Goal: Information Seeking & Learning: Learn about a topic

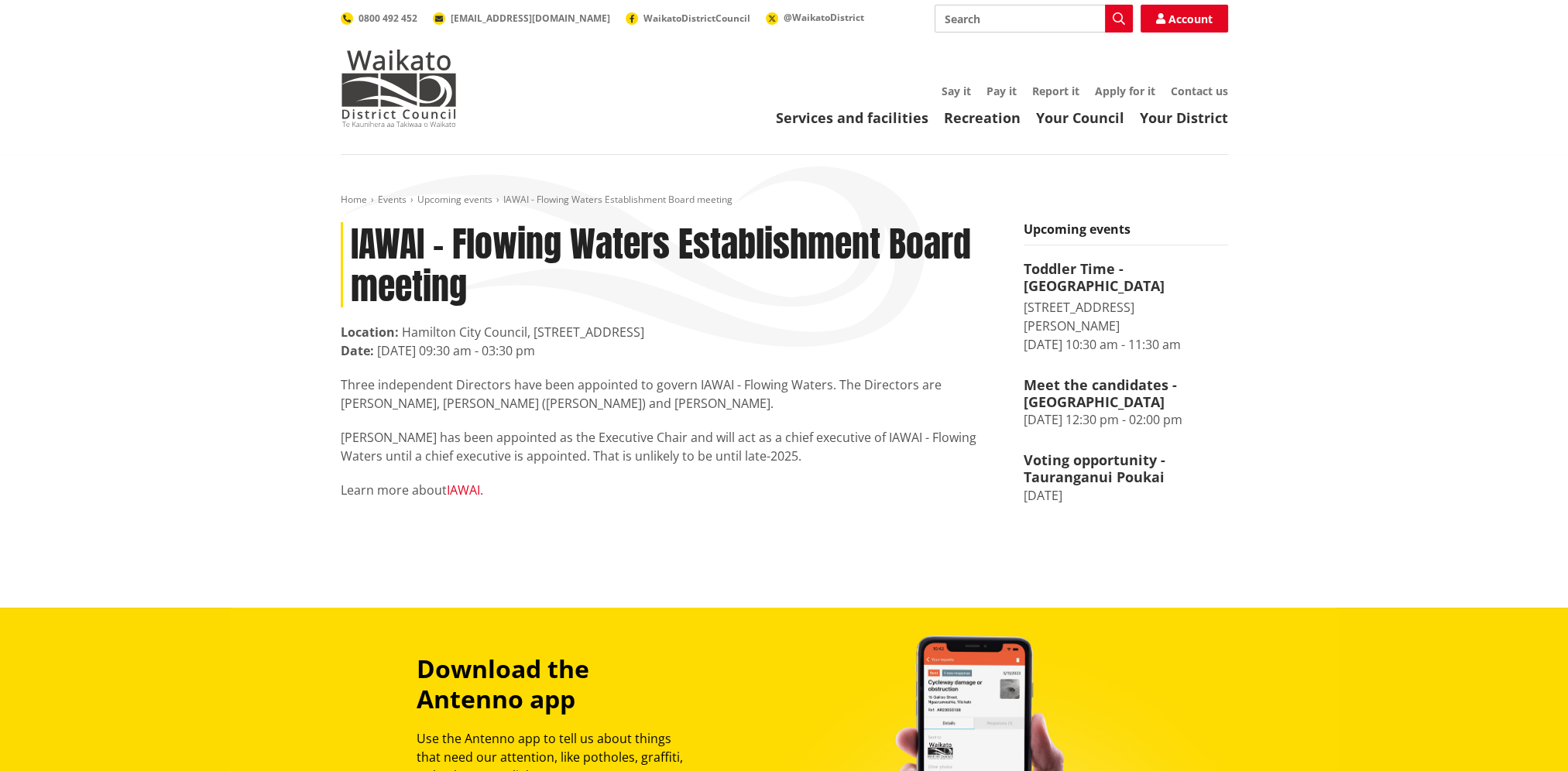
click at [456, 487] on link "IAWAI." at bounding box center [465, 490] width 37 height 17
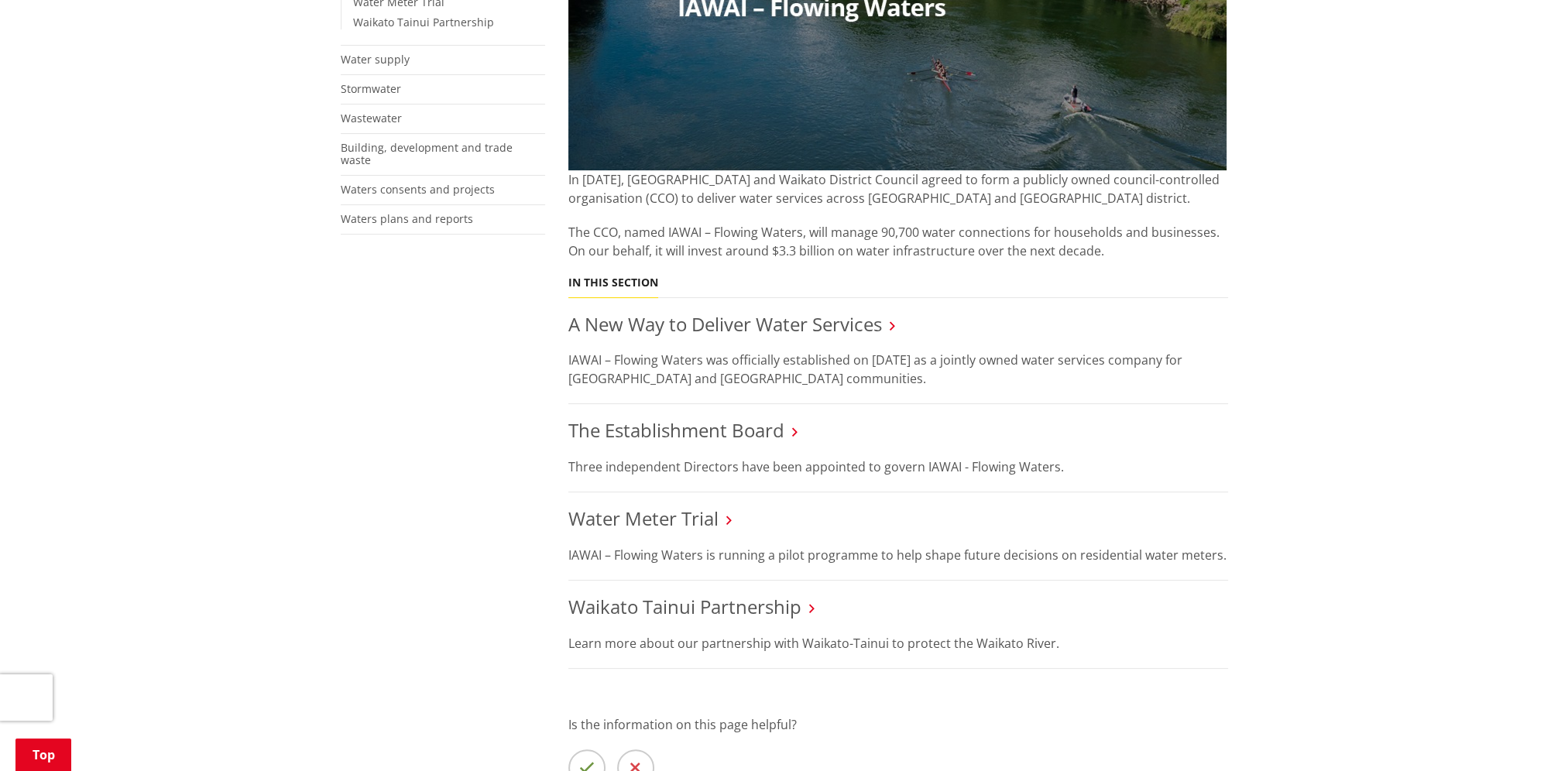
scroll to position [387, 0]
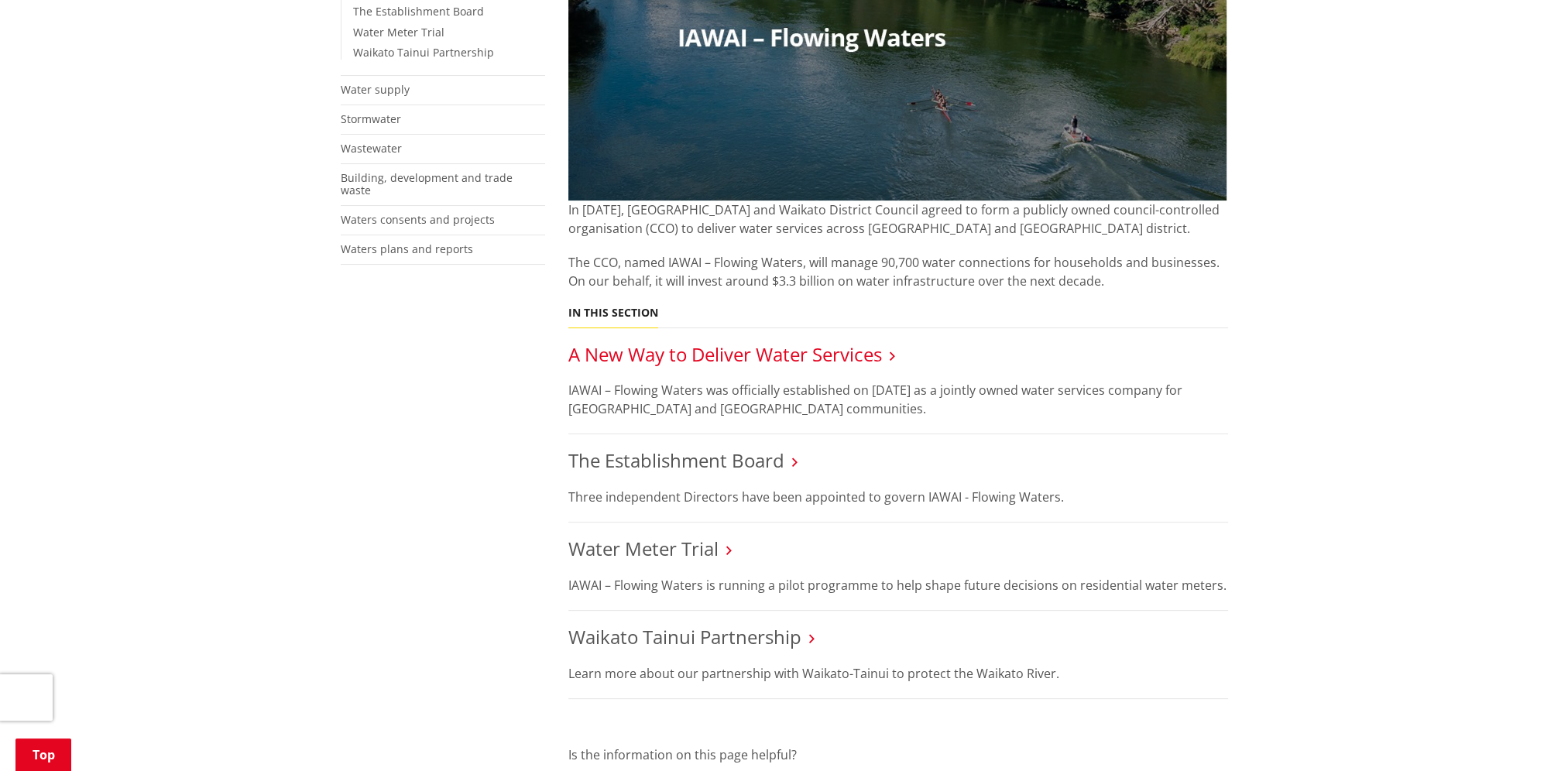
click at [737, 344] on link "A New Way to Deliver Water Services" at bounding box center [725, 354] width 314 height 26
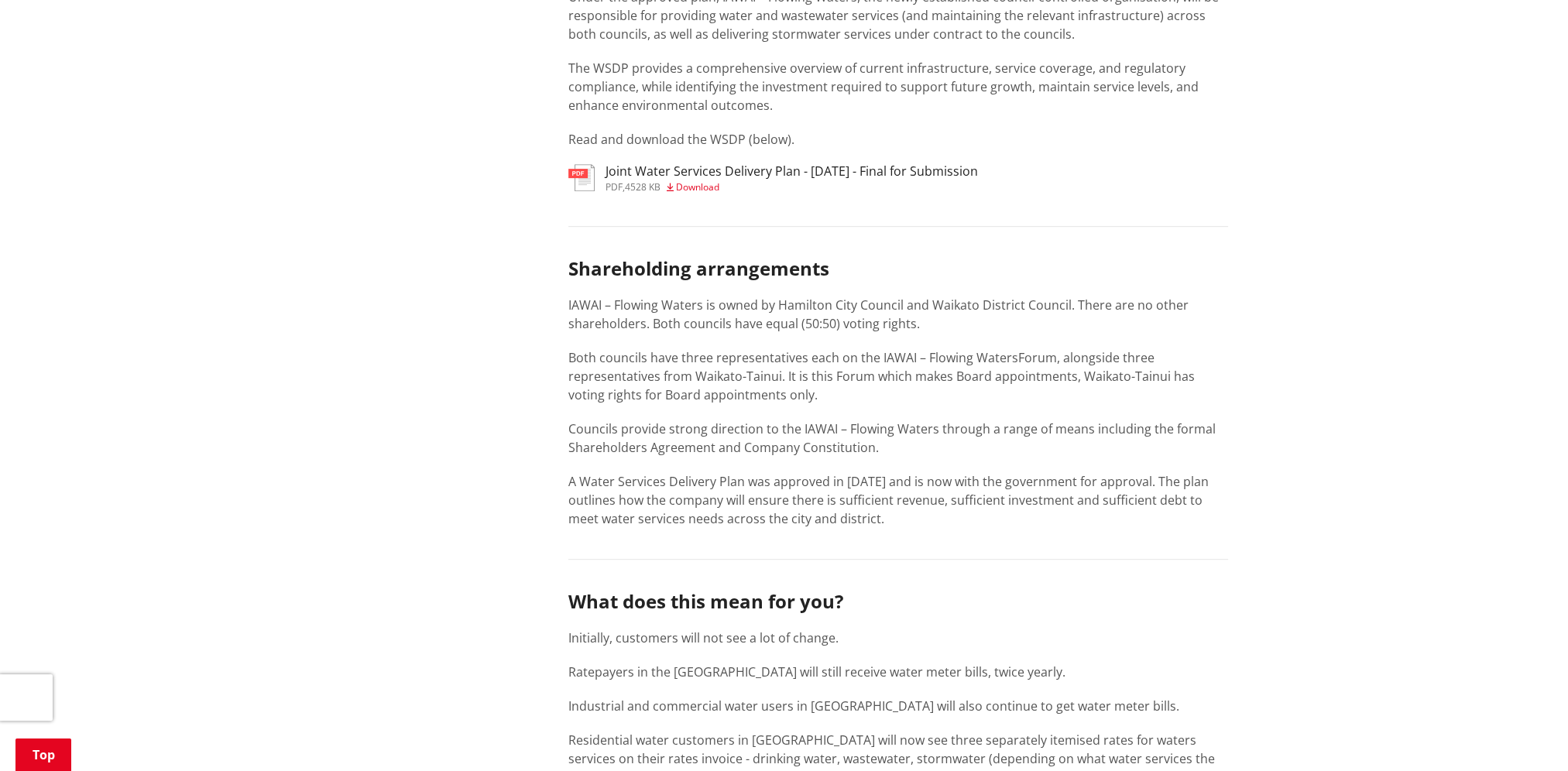
scroll to position [1007, 0]
click at [962, 167] on h3 "Joint Water Services Delivery Plan - 30 June 2025 - Final for Submission" at bounding box center [791, 170] width 372 height 15
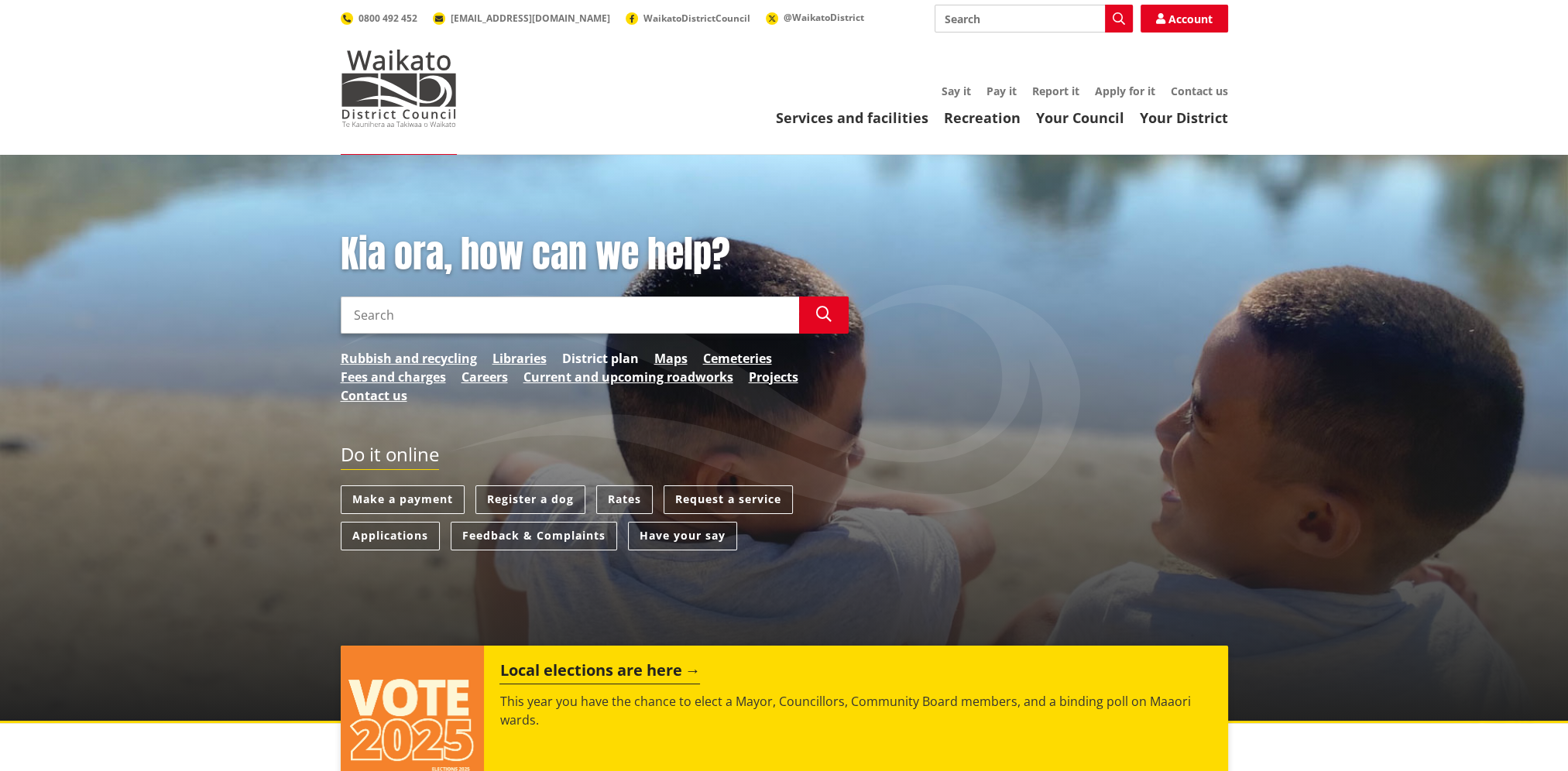
click at [589, 355] on link "District plan" at bounding box center [600, 359] width 77 height 18
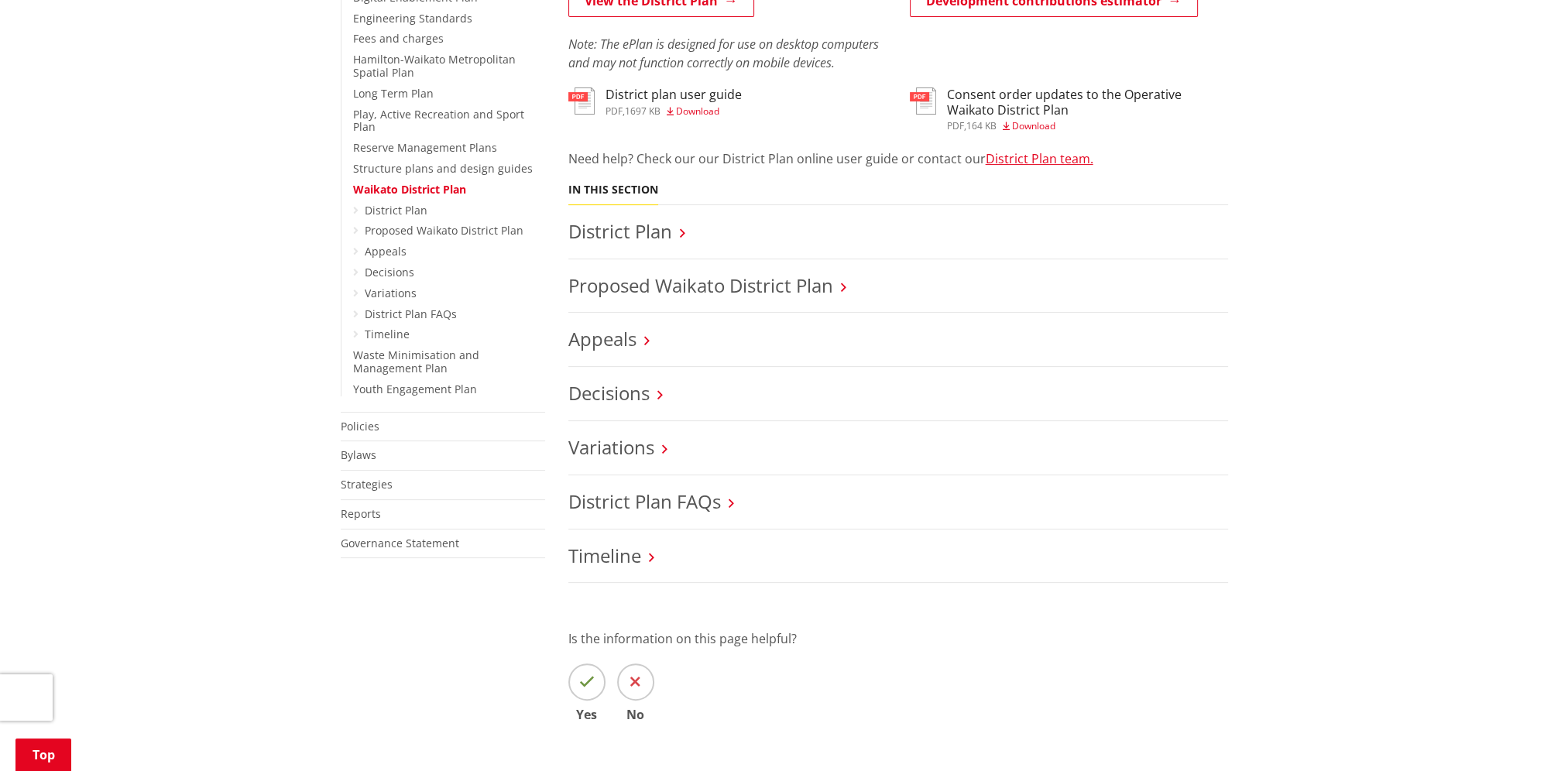
scroll to position [542, 0]
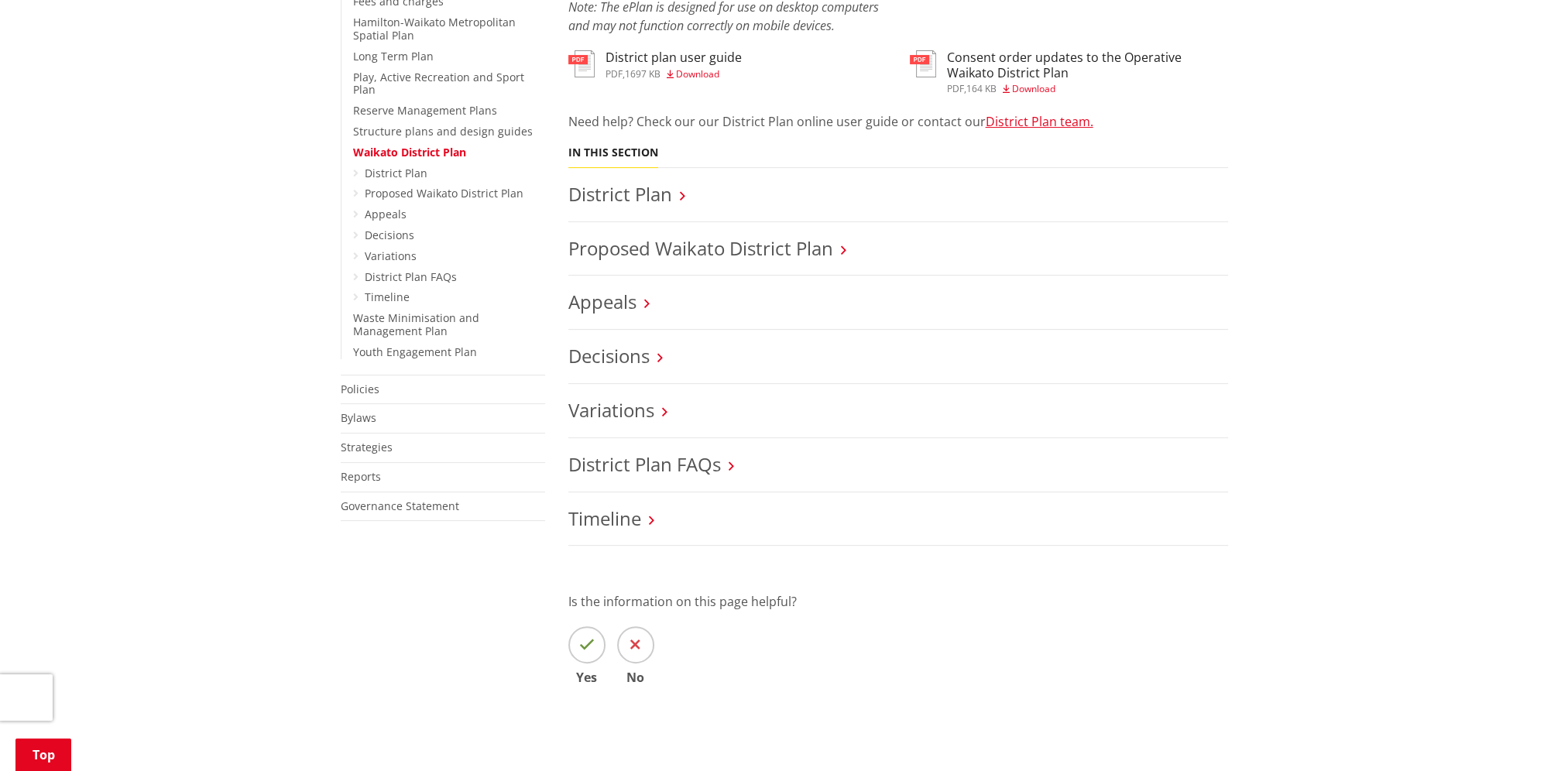
click at [355, 168] on icon at bounding box center [355, 173] width 5 height 11
click at [359, 167] on ul "District Plan Proposed Waikato District Plan Appeals Decisions Variations Distr…" at bounding box center [449, 236] width 192 height 138
click at [394, 166] on link "District Plan" at bounding box center [396, 173] width 63 height 15
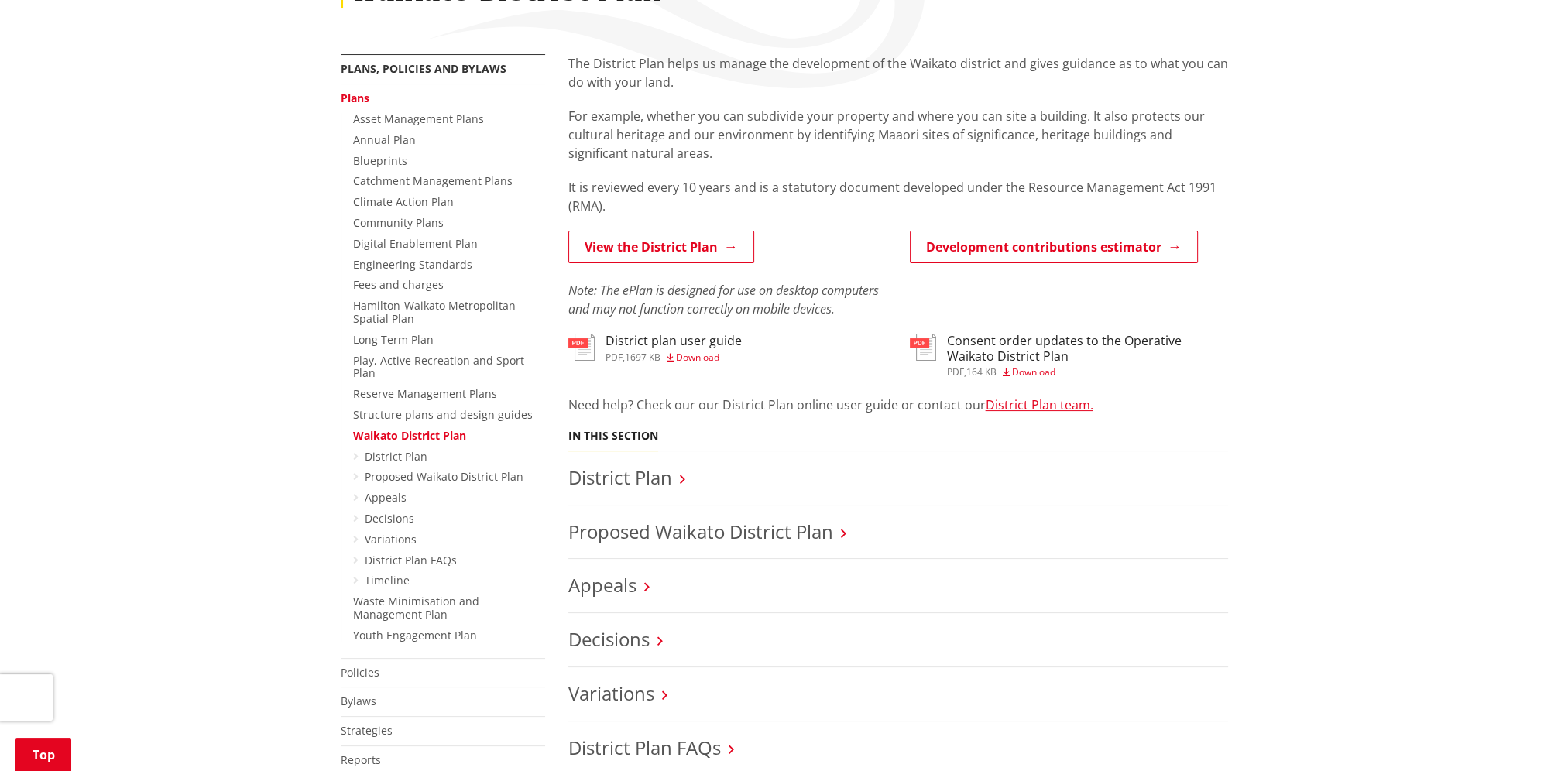
scroll to position [232, 0]
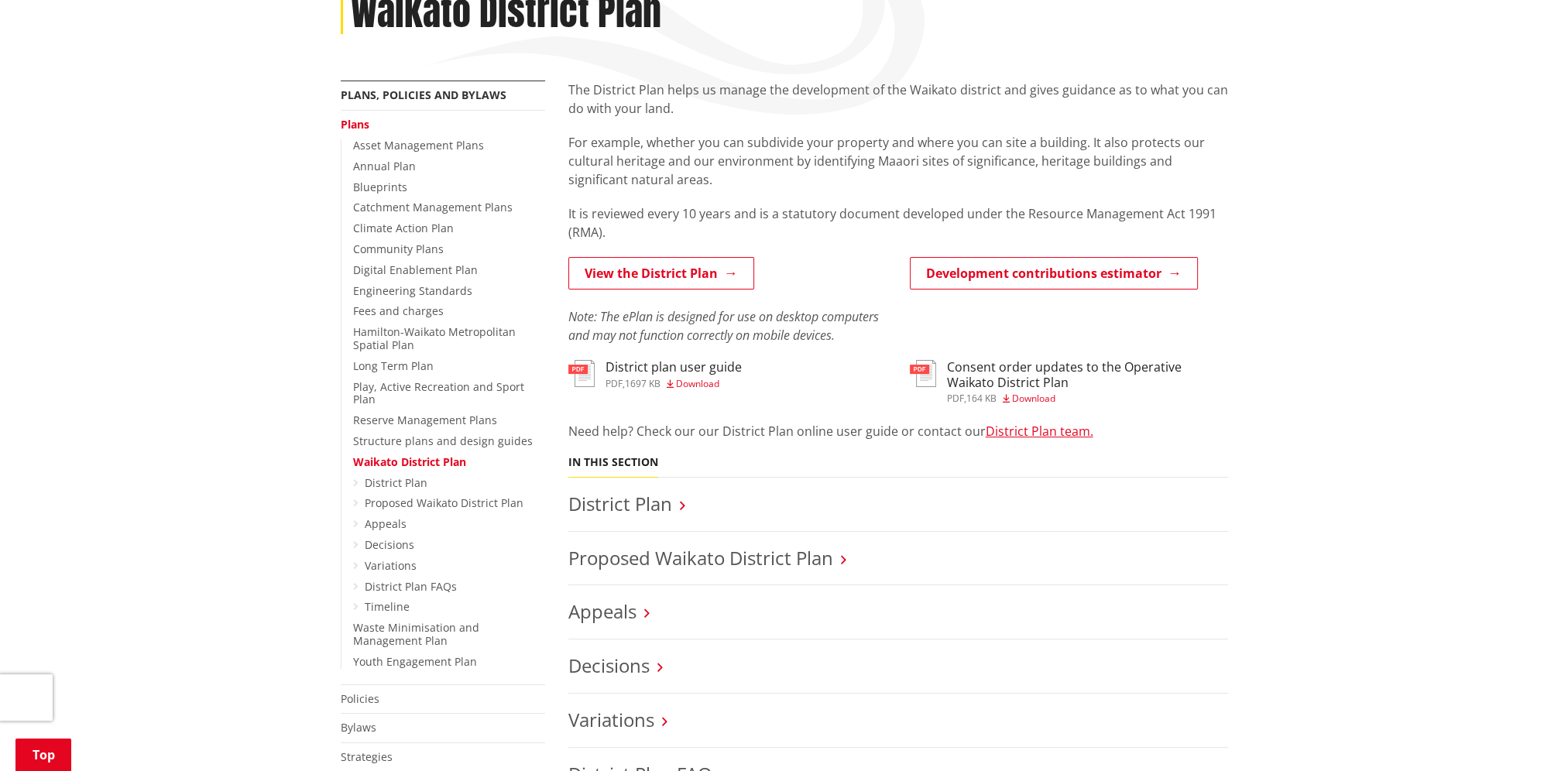
click at [350, 120] on link "Plans" at bounding box center [355, 125] width 28 height 15
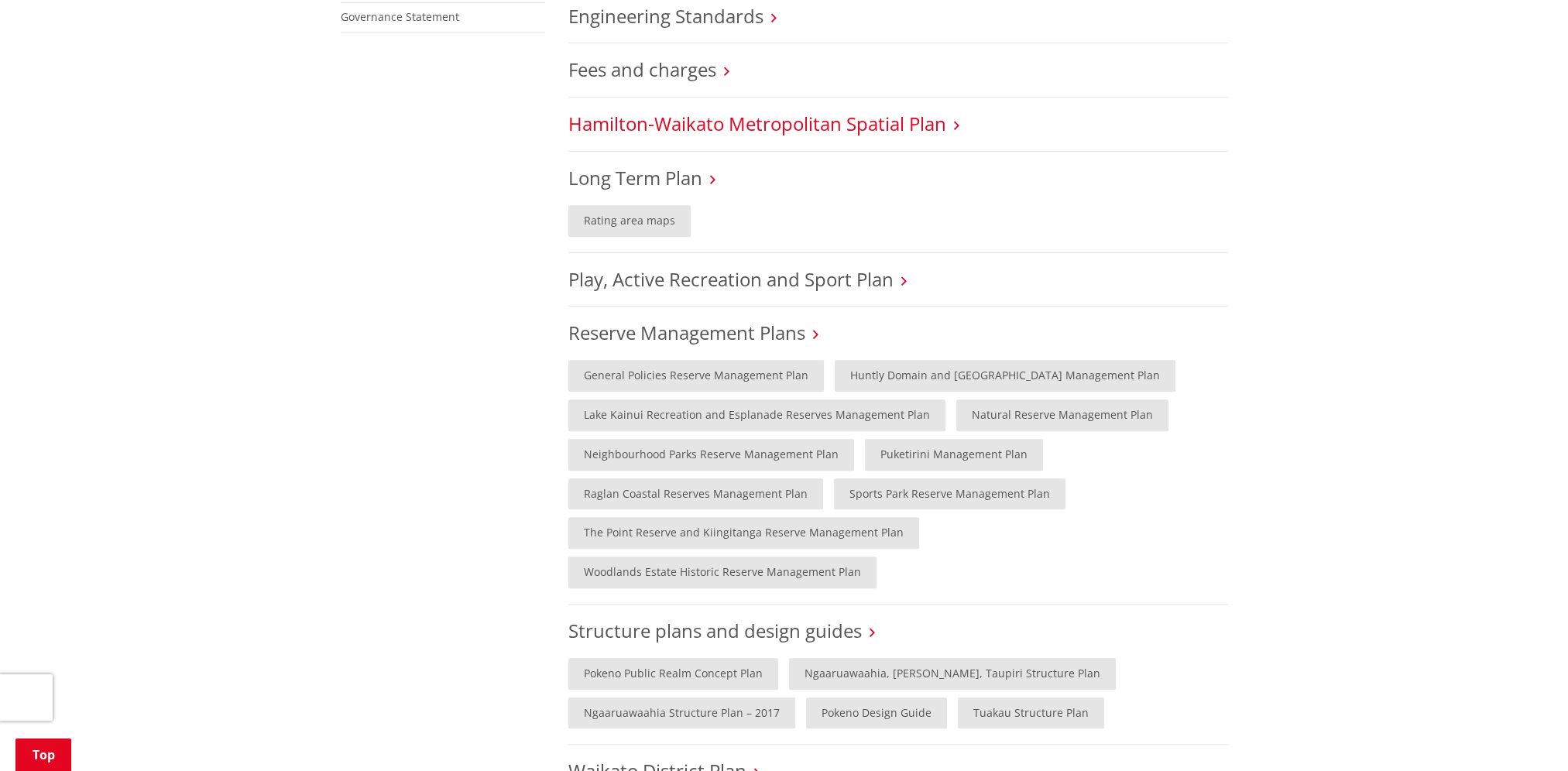
scroll to position [1316, 0]
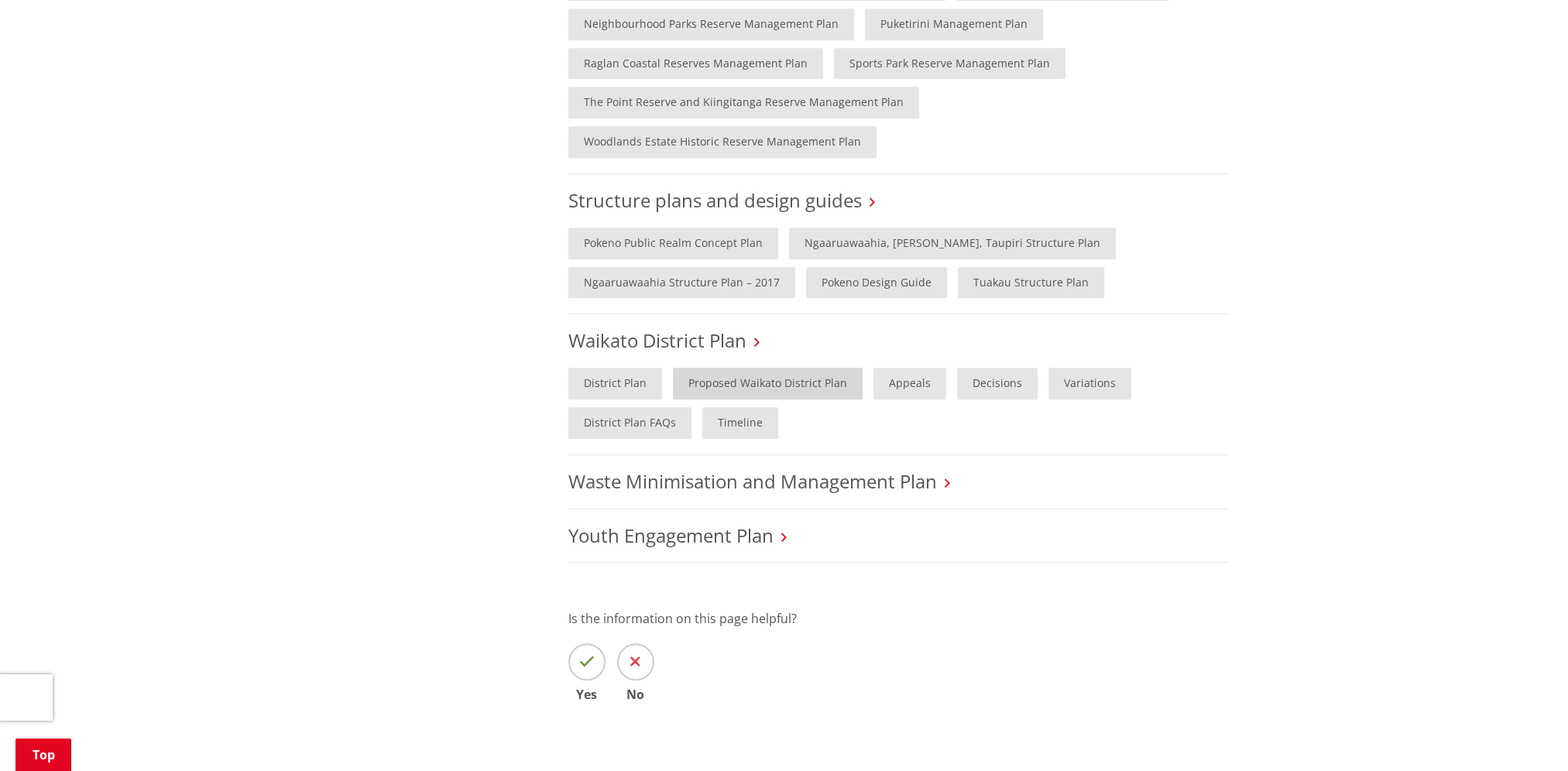
click at [762, 368] on link "Proposed Waikato District Plan" at bounding box center [768, 384] width 190 height 32
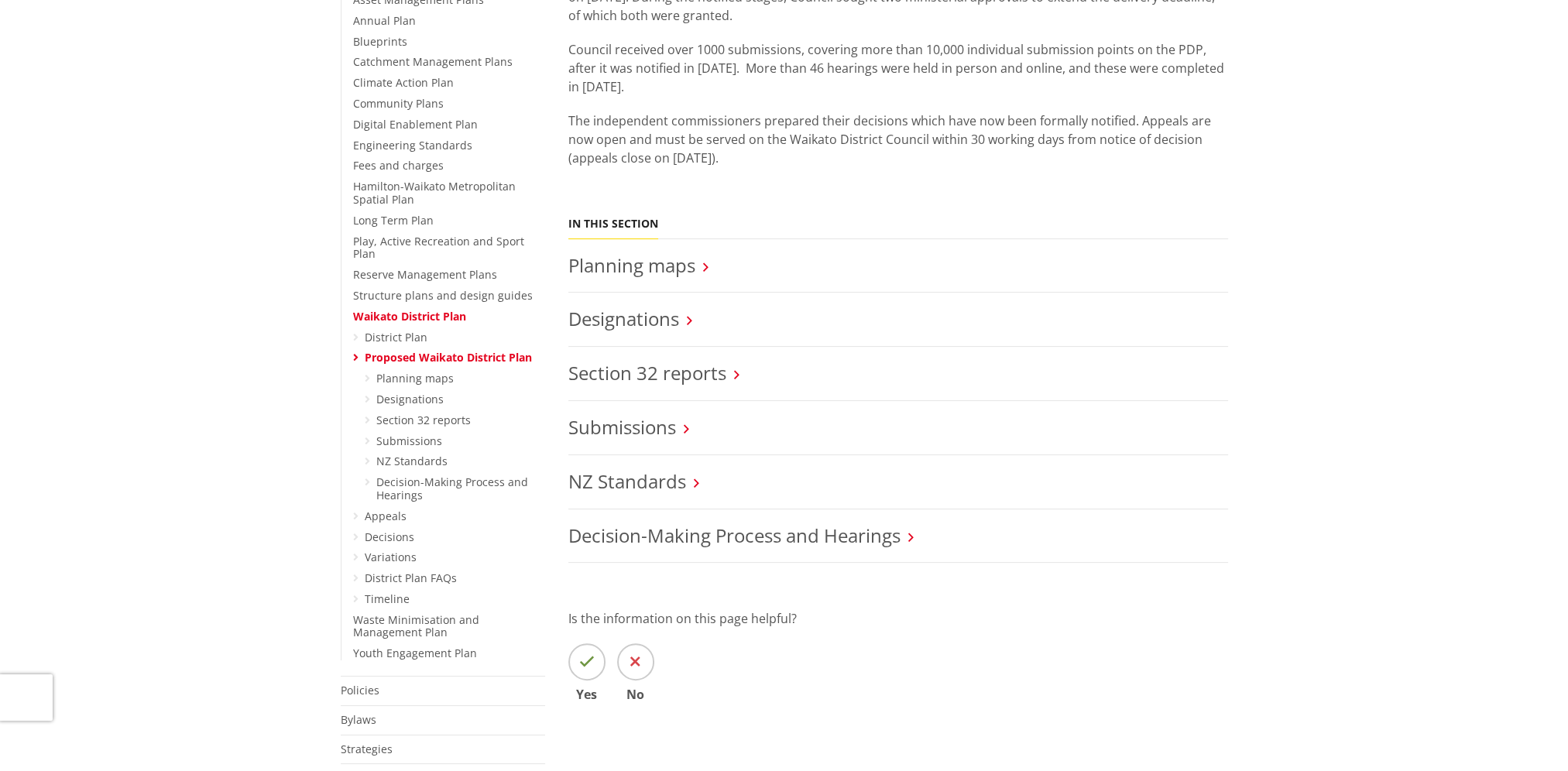
scroll to position [387, 0]
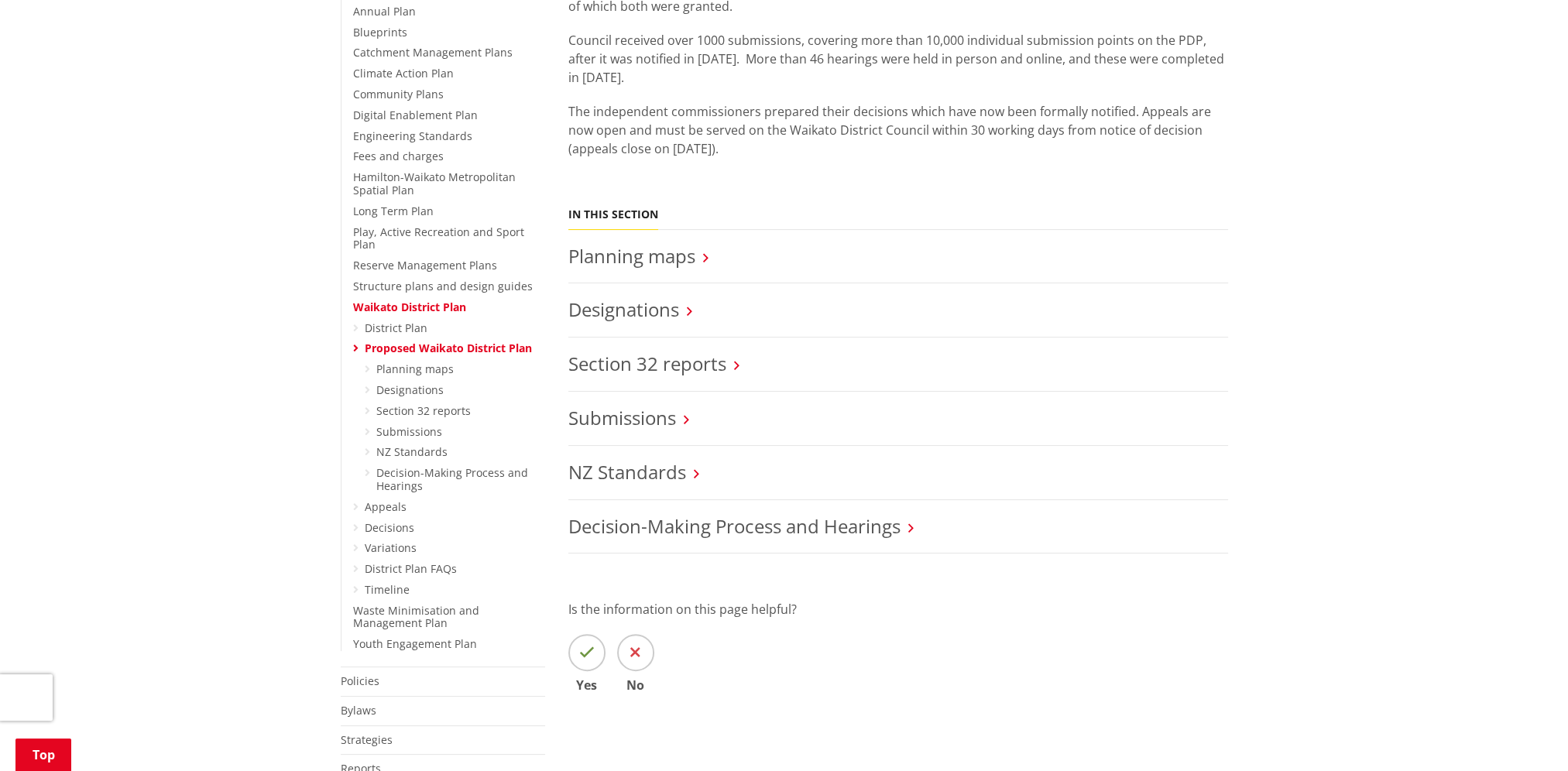
click at [685, 417] on icon at bounding box center [687, 420] width 5 height 14
click at [603, 416] on link "Submissions" at bounding box center [622, 417] width 108 height 26
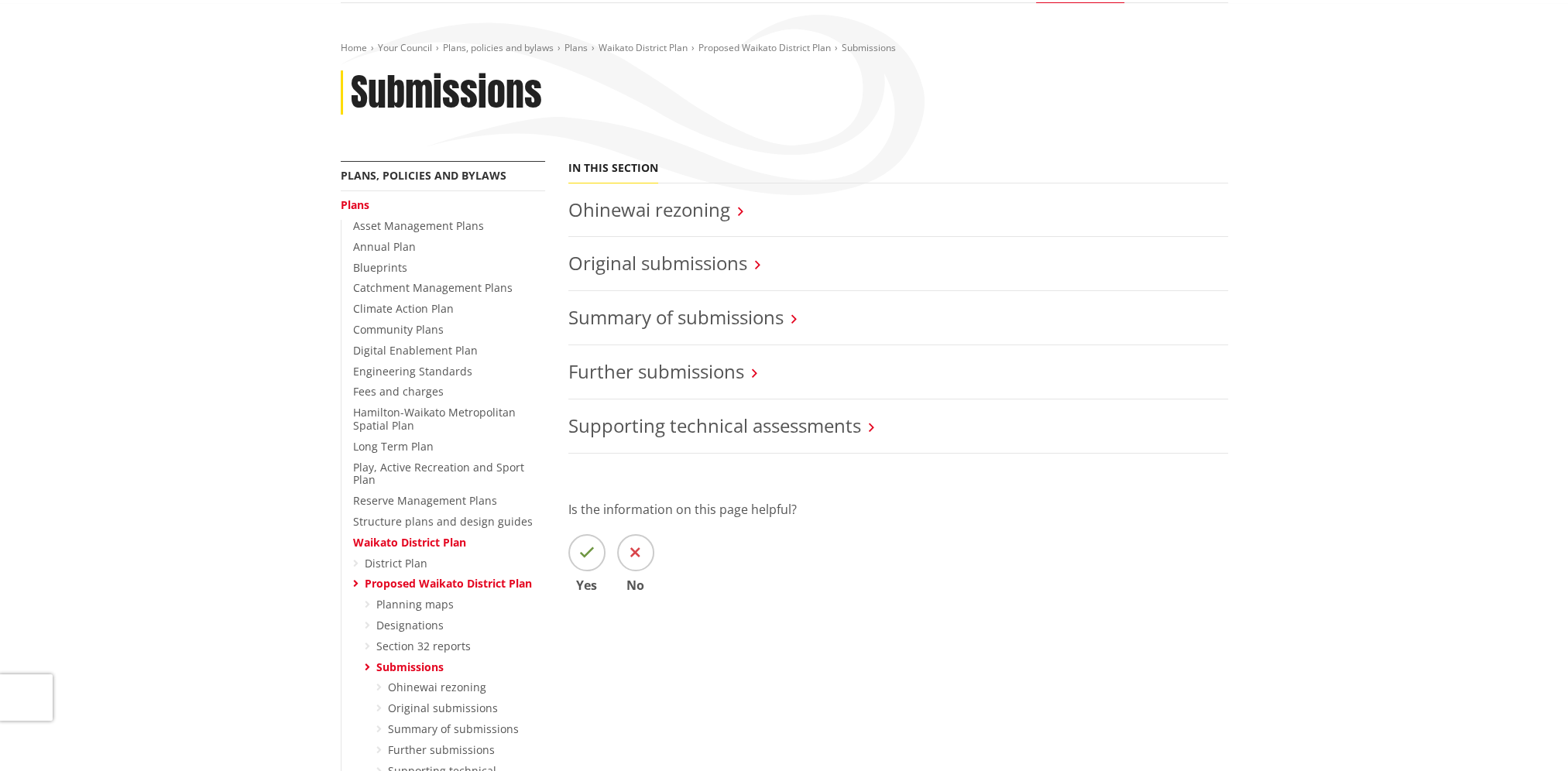
scroll to position [155, 0]
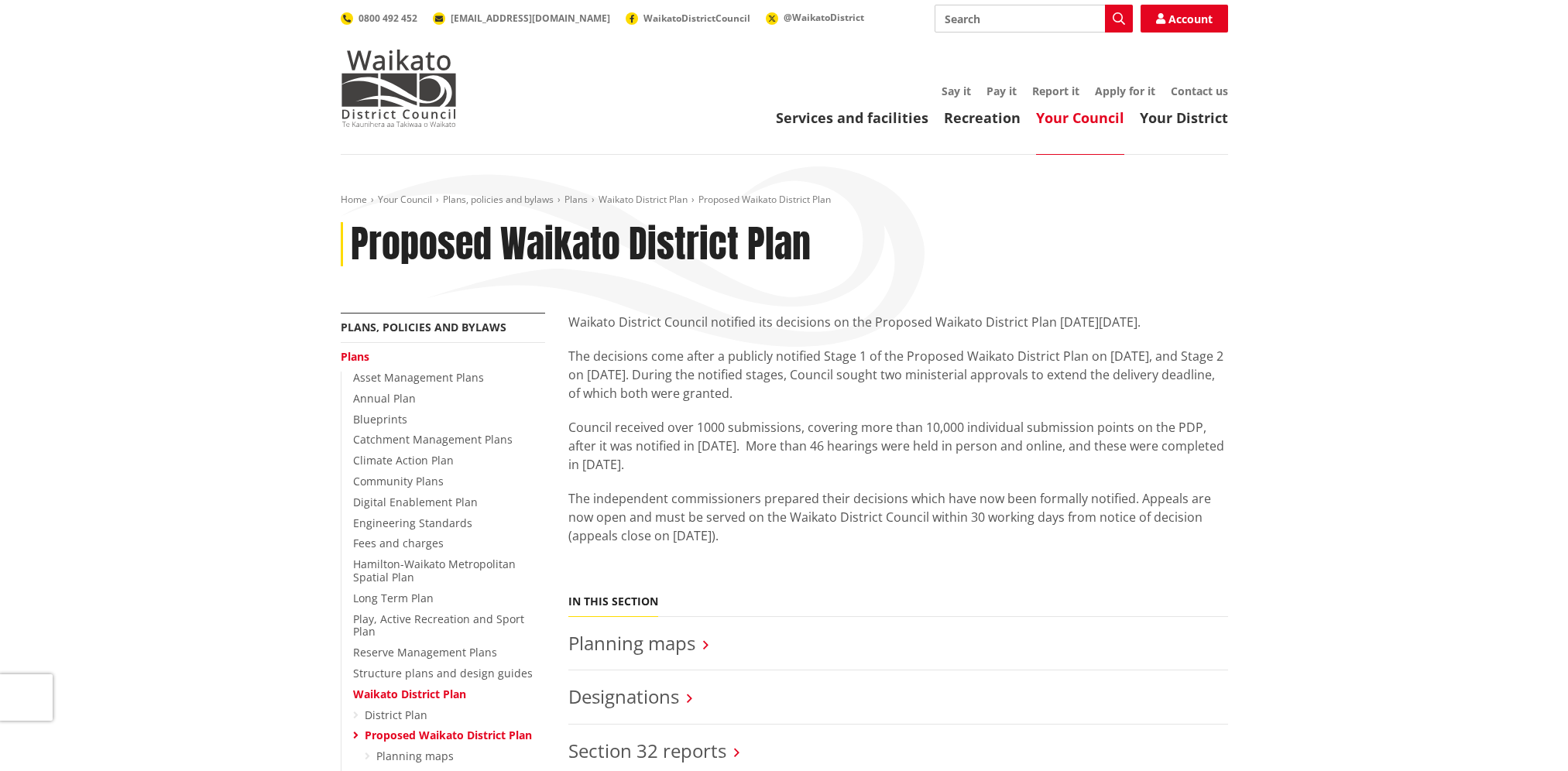
scroll to position [387, 0]
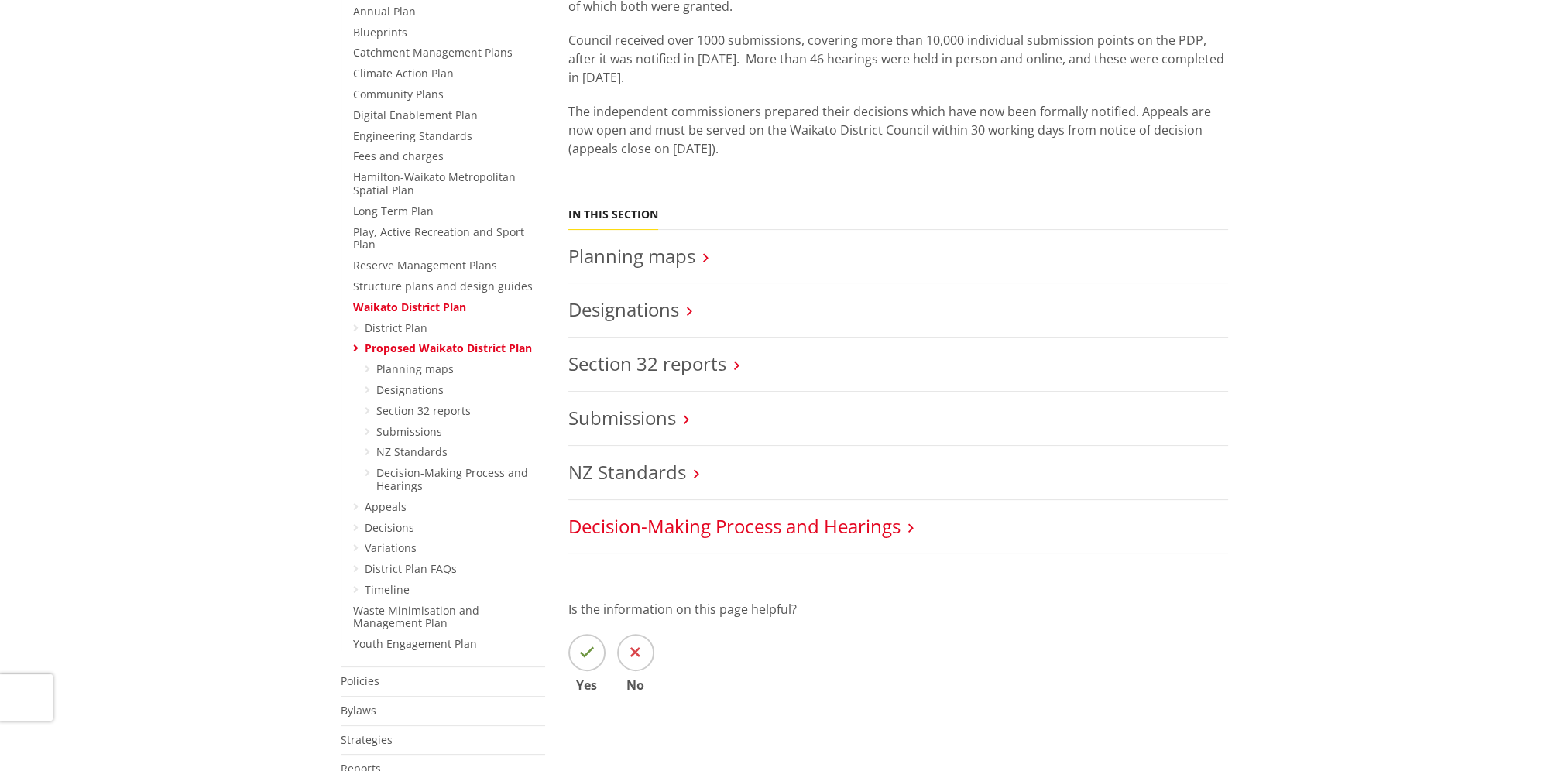
click at [677, 529] on link "Decision-Making Process and Hearings" at bounding box center [734, 526] width 332 height 26
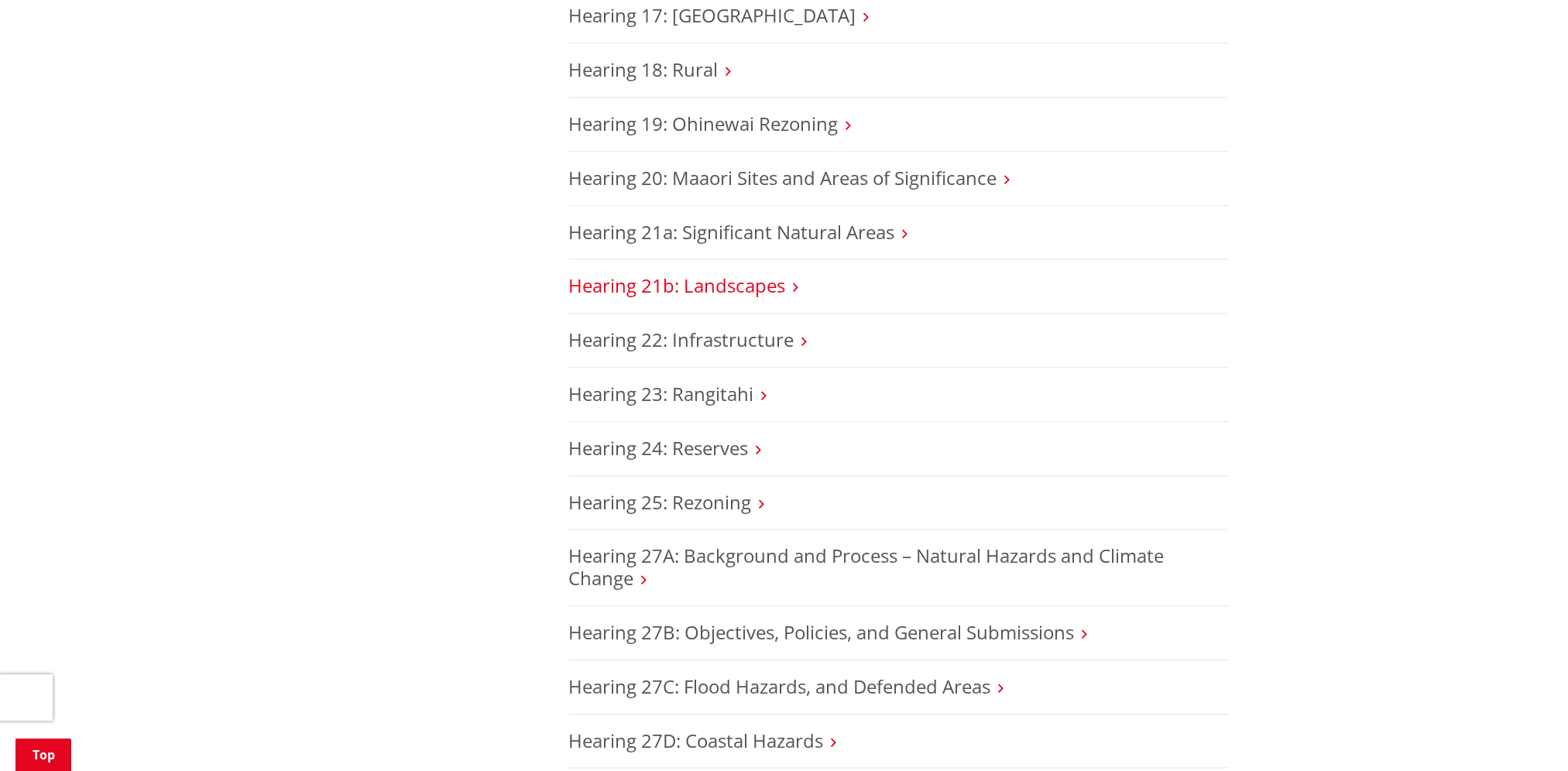
scroll to position [2556, 0]
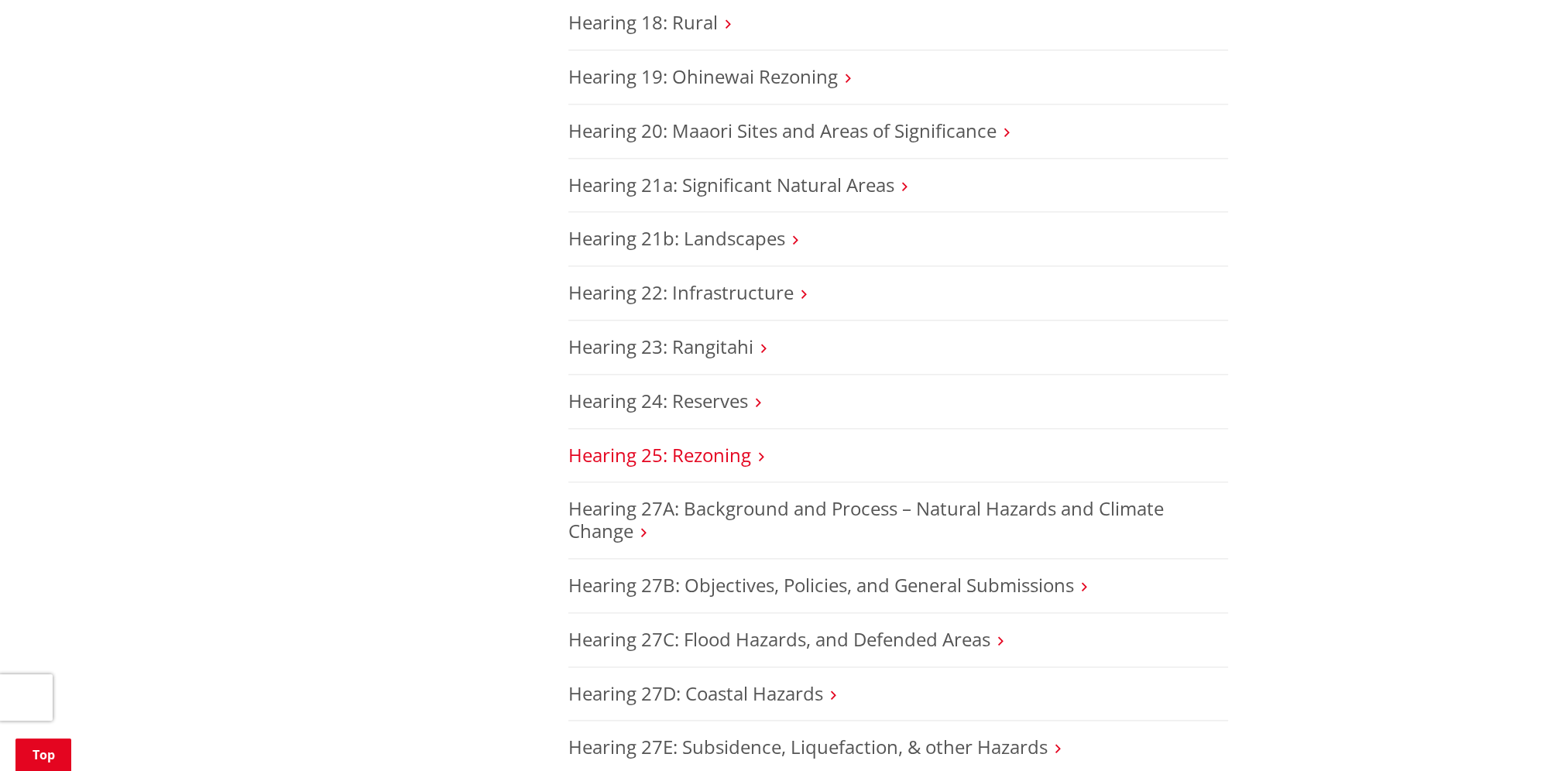
click at [738, 442] on link "Hearing 25: Rezoning" at bounding box center [660, 455] width 183 height 26
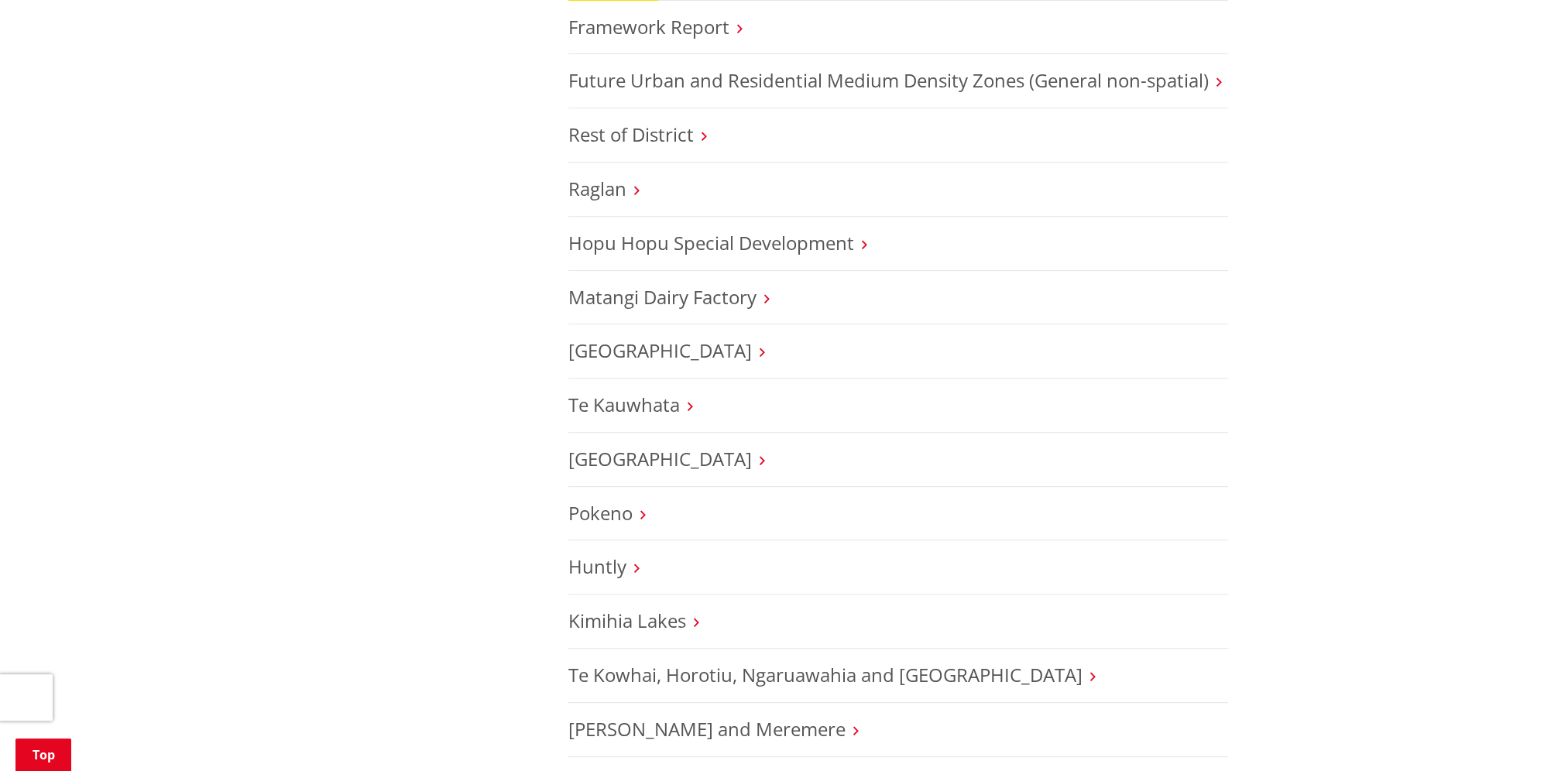
scroll to position [697, 0]
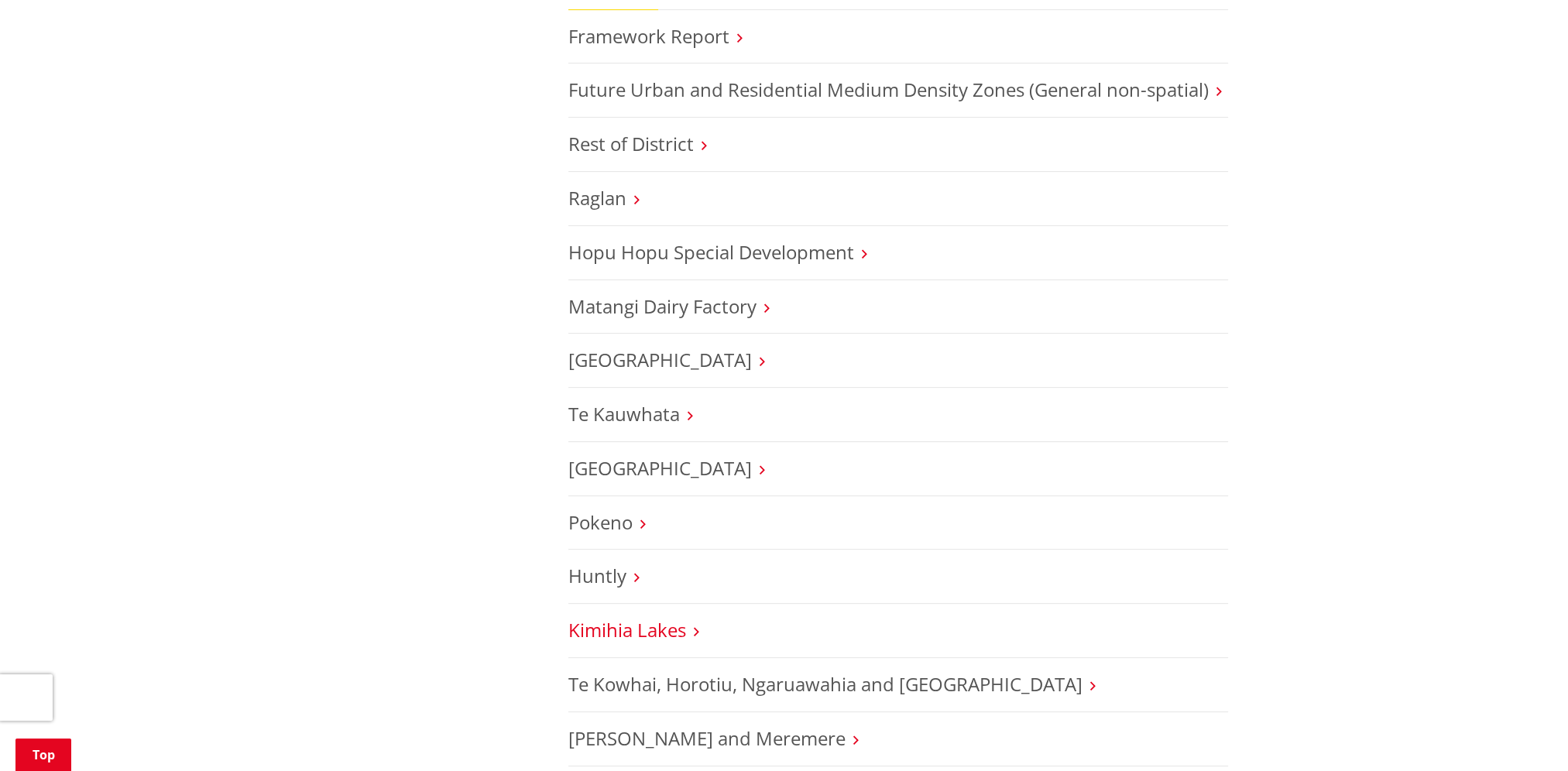
click at [676, 629] on link "Kimihia Lakes" at bounding box center [627, 630] width 118 height 26
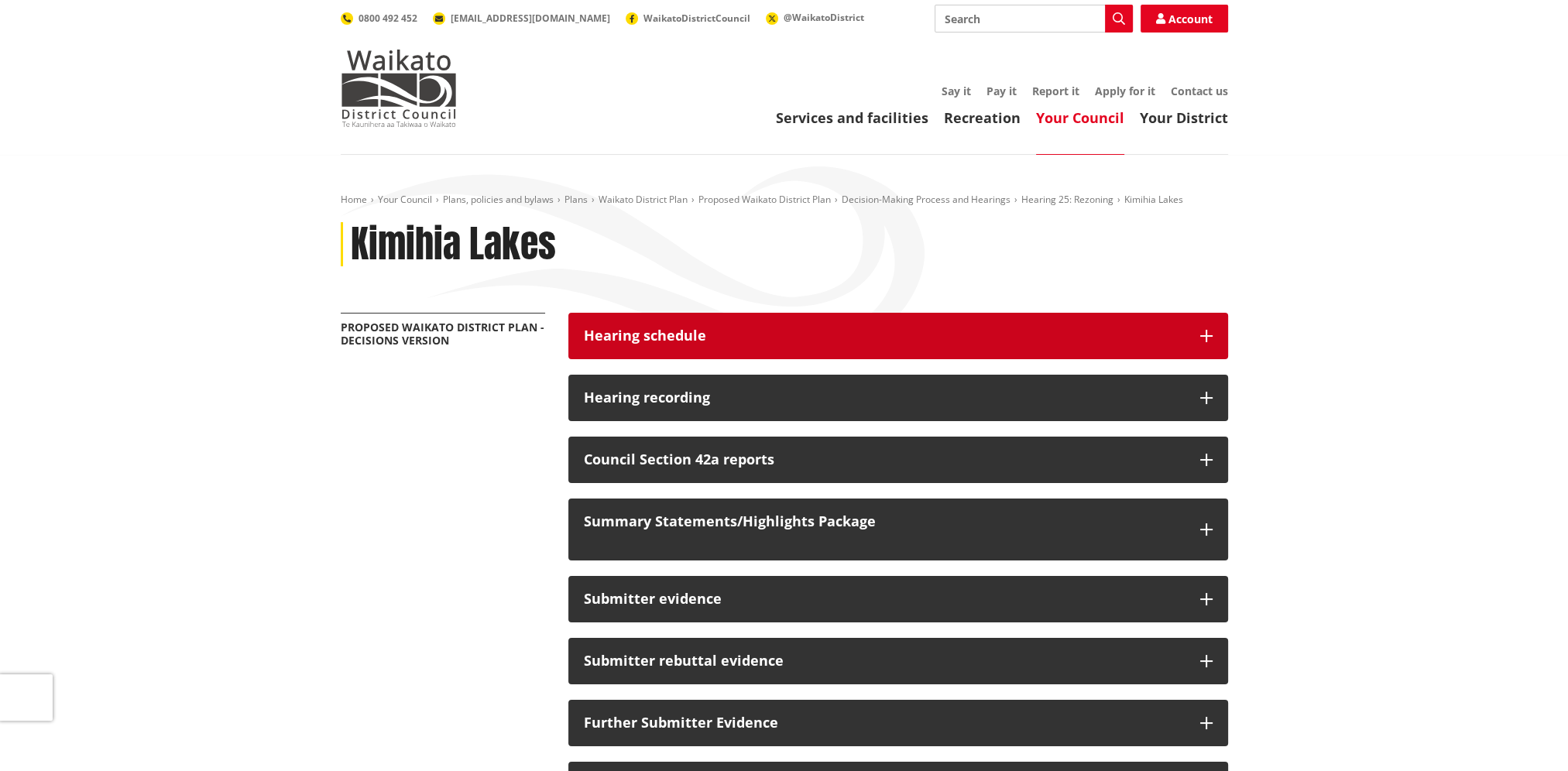
click at [781, 349] on button "Hearing schedule" at bounding box center [898, 336] width 660 height 47
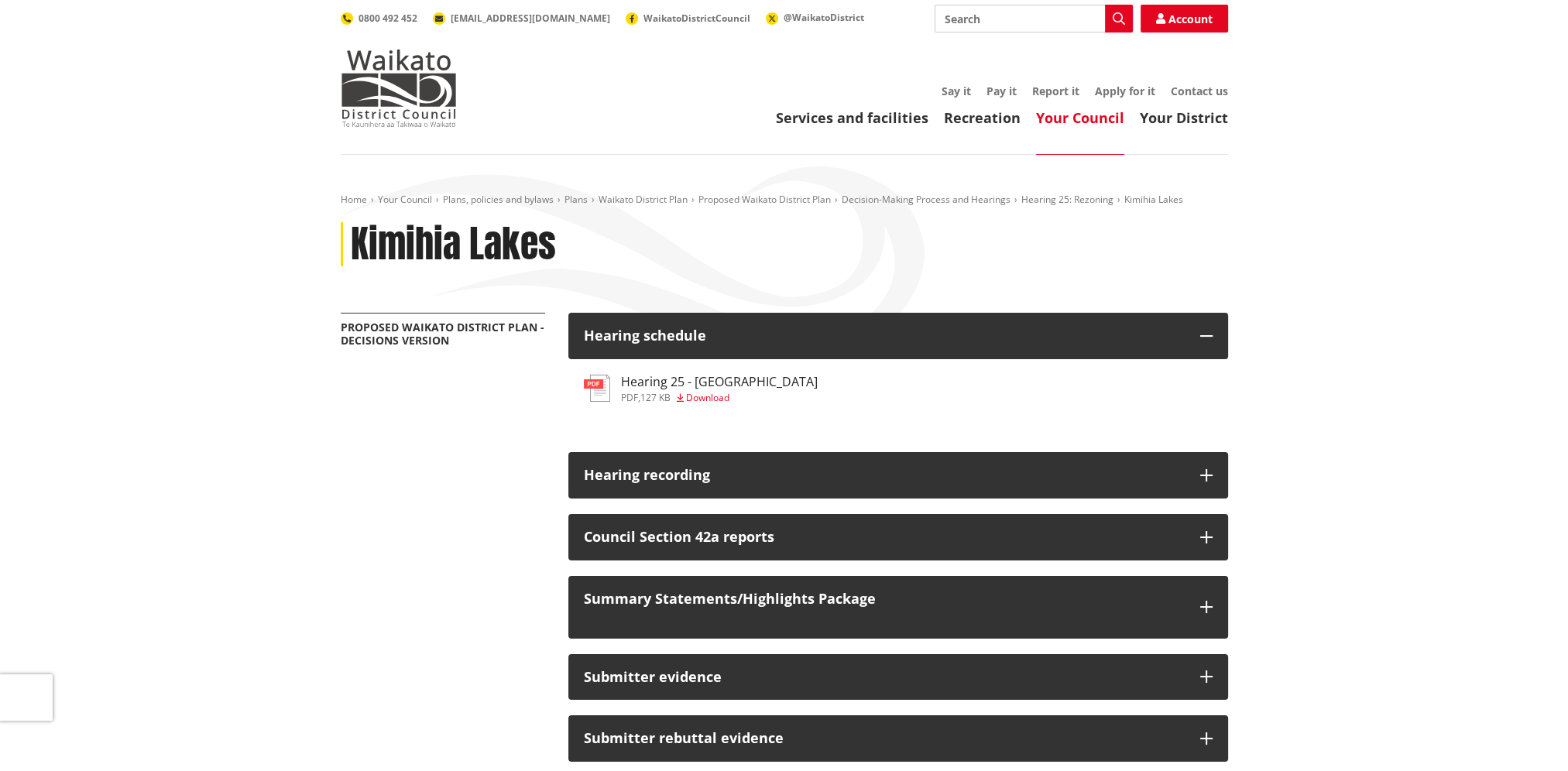
click at [664, 383] on h3 "Hearing 25 - Kimihia Lakes" at bounding box center [719, 382] width 197 height 15
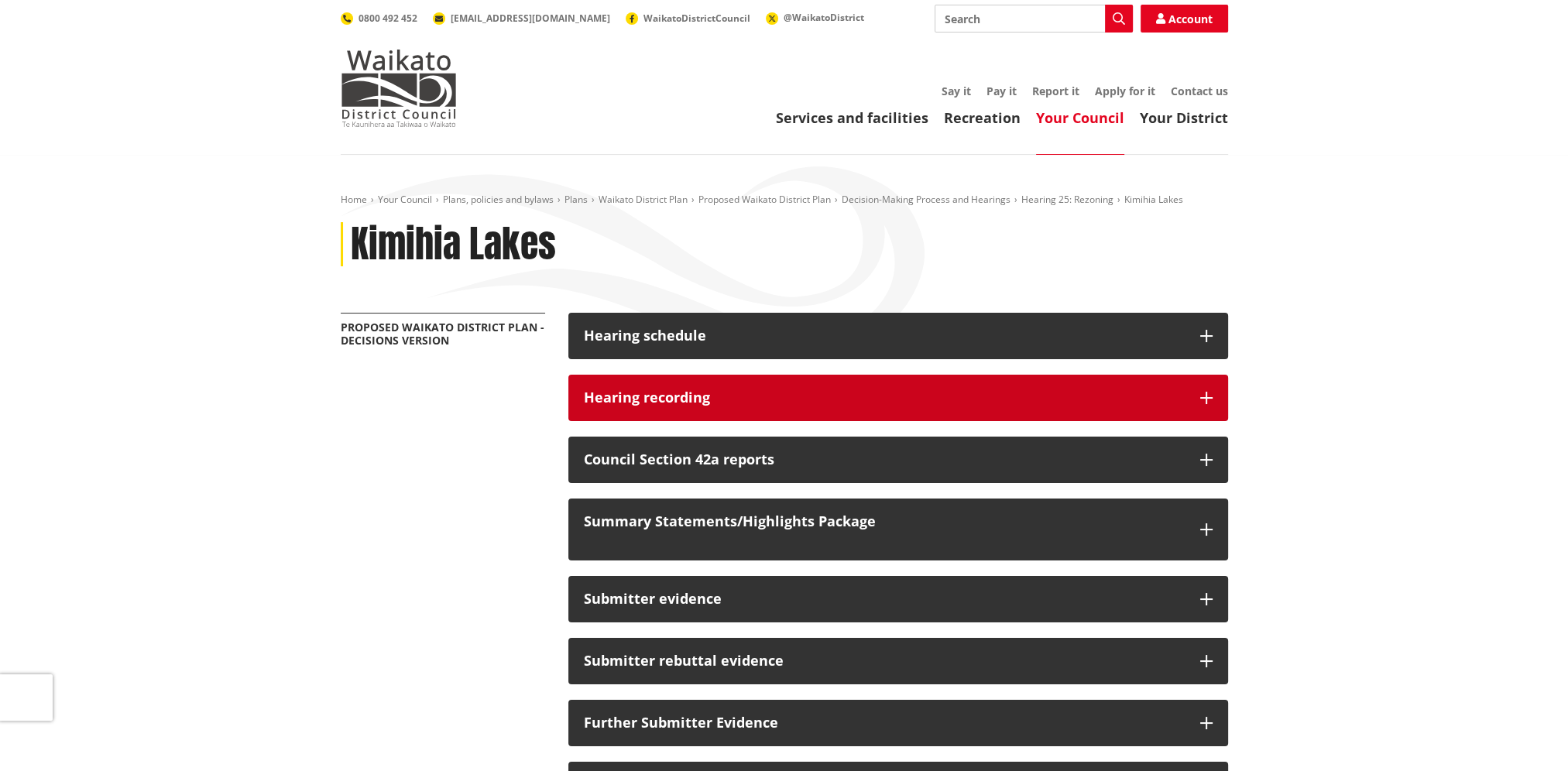
click at [881, 406] on button "Hearing recording" at bounding box center [898, 398] width 660 height 47
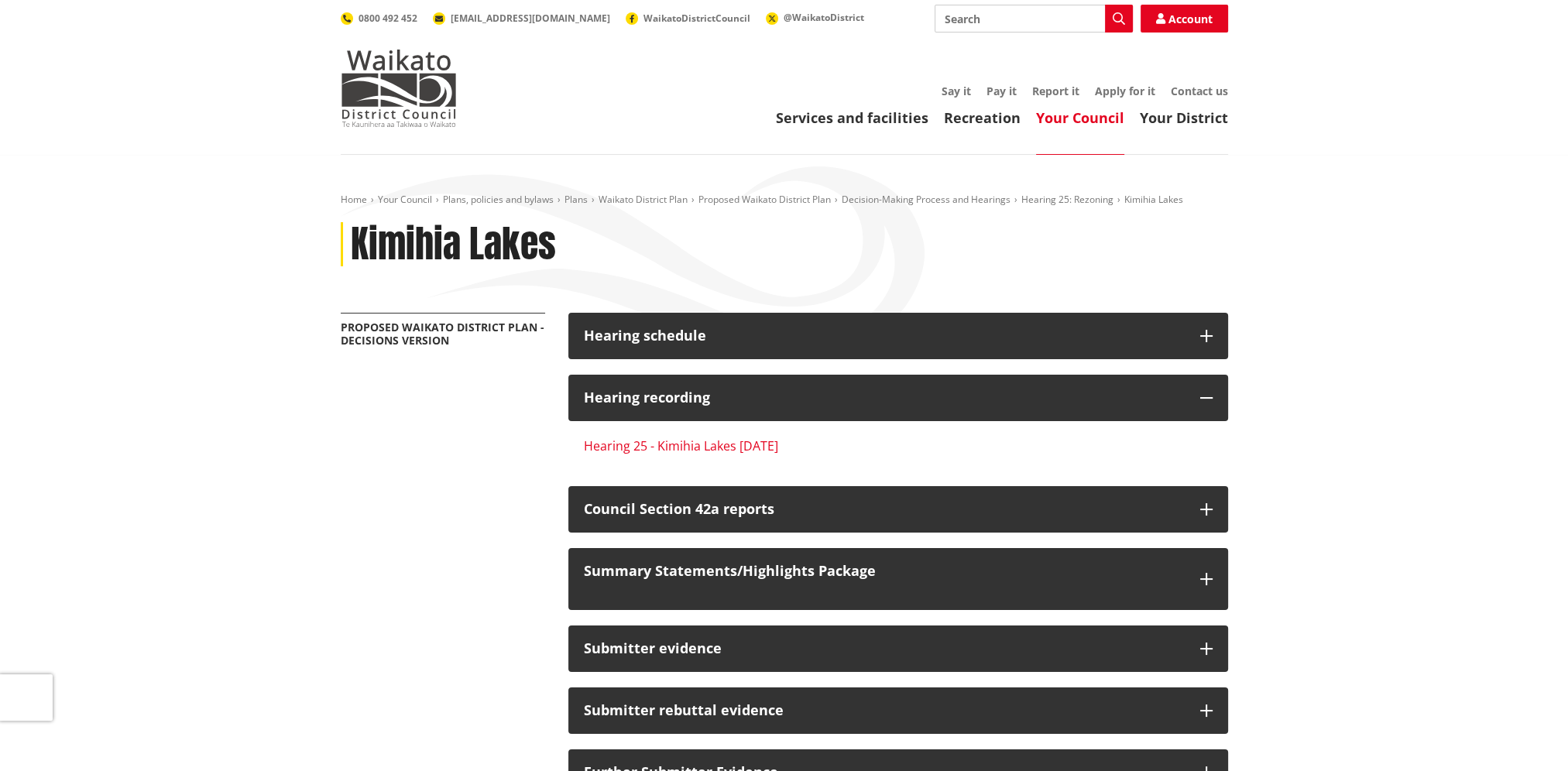
click at [674, 441] on link "Hearing 25 - Kimihia Lakes [DATE]" at bounding box center [681, 446] width 194 height 17
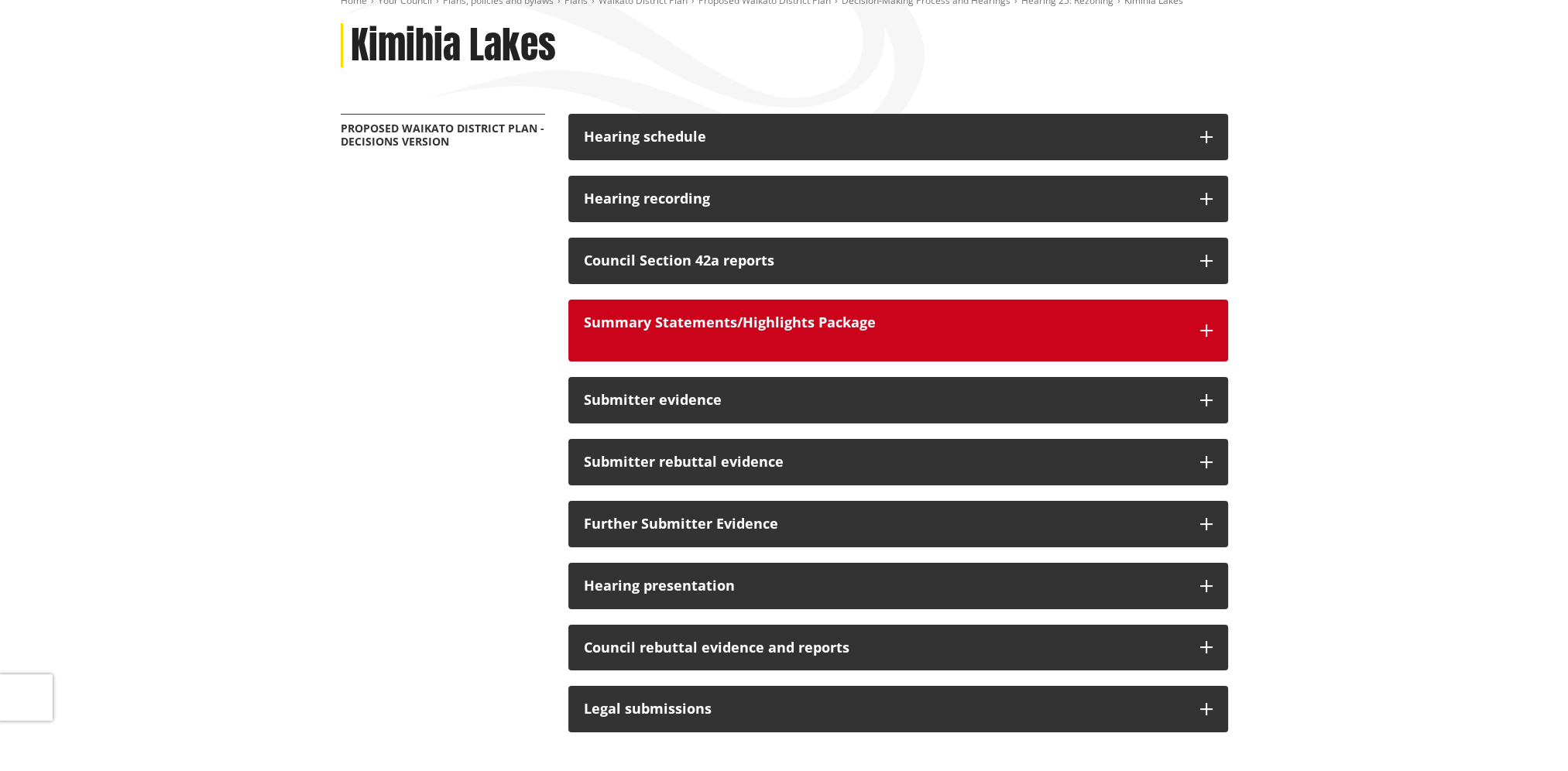
scroll to position [232, 0]
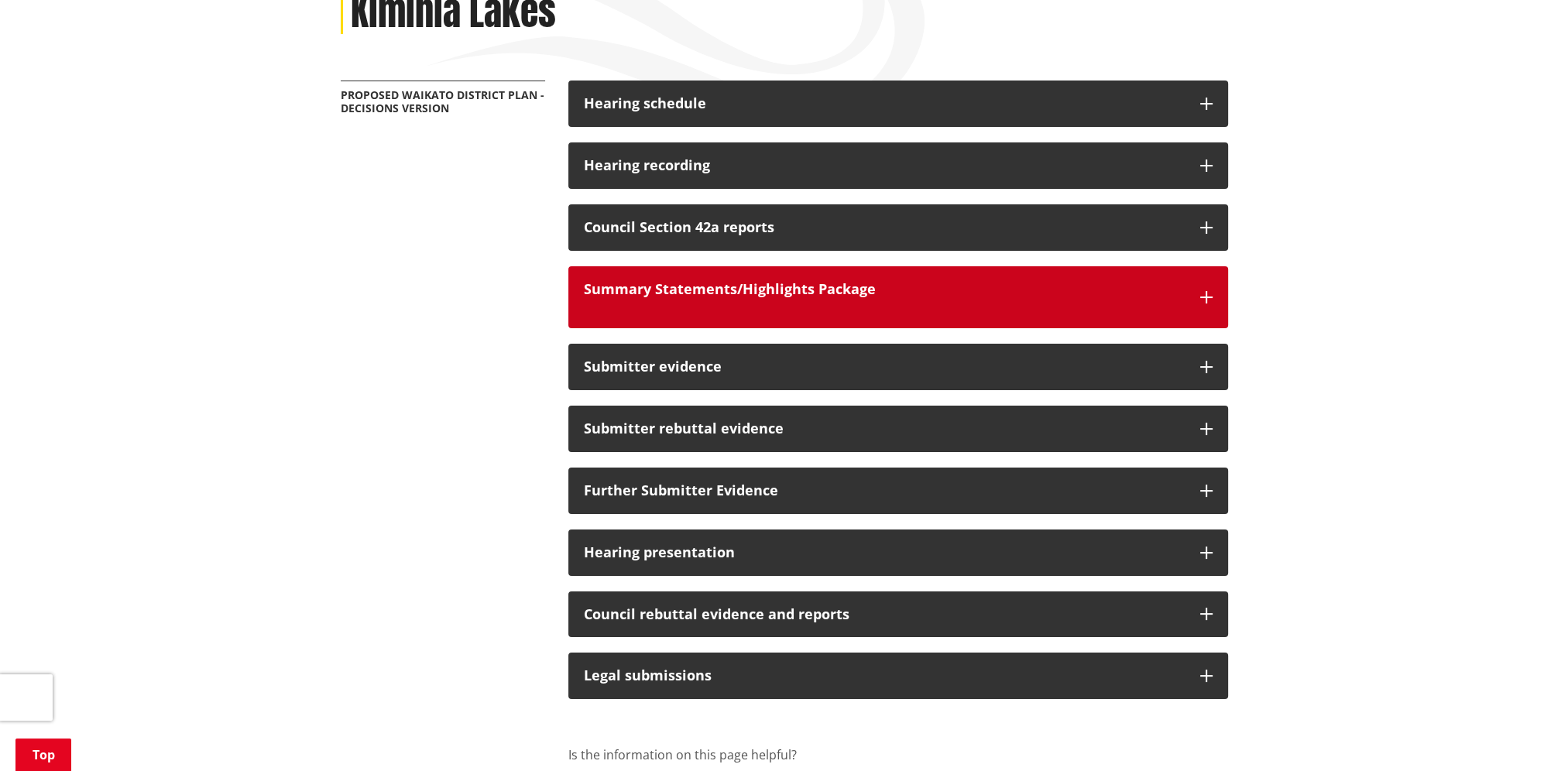
click at [877, 303] on div "button" at bounding box center [884, 305] width 601 height 16
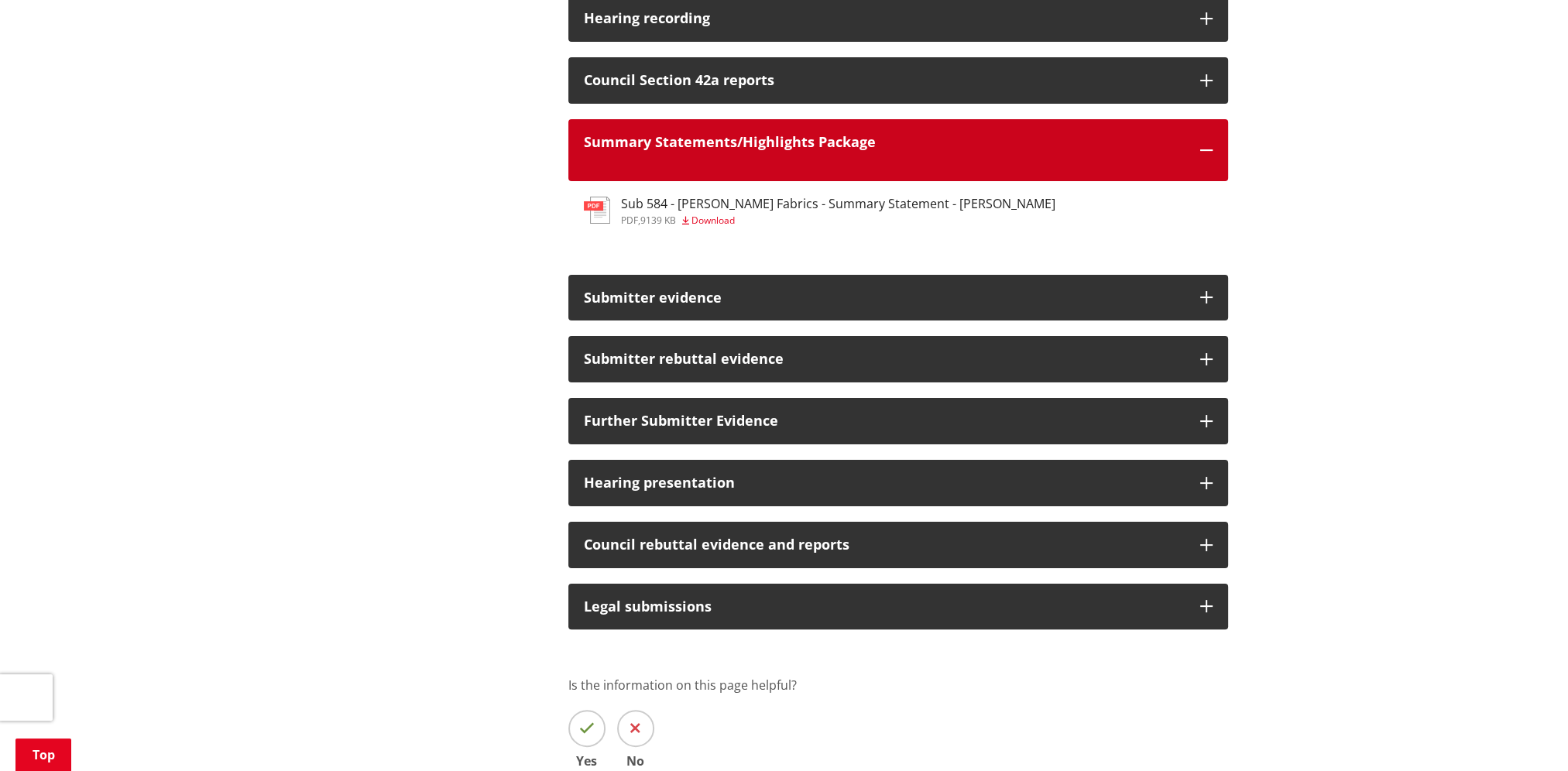
scroll to position [465, 0]
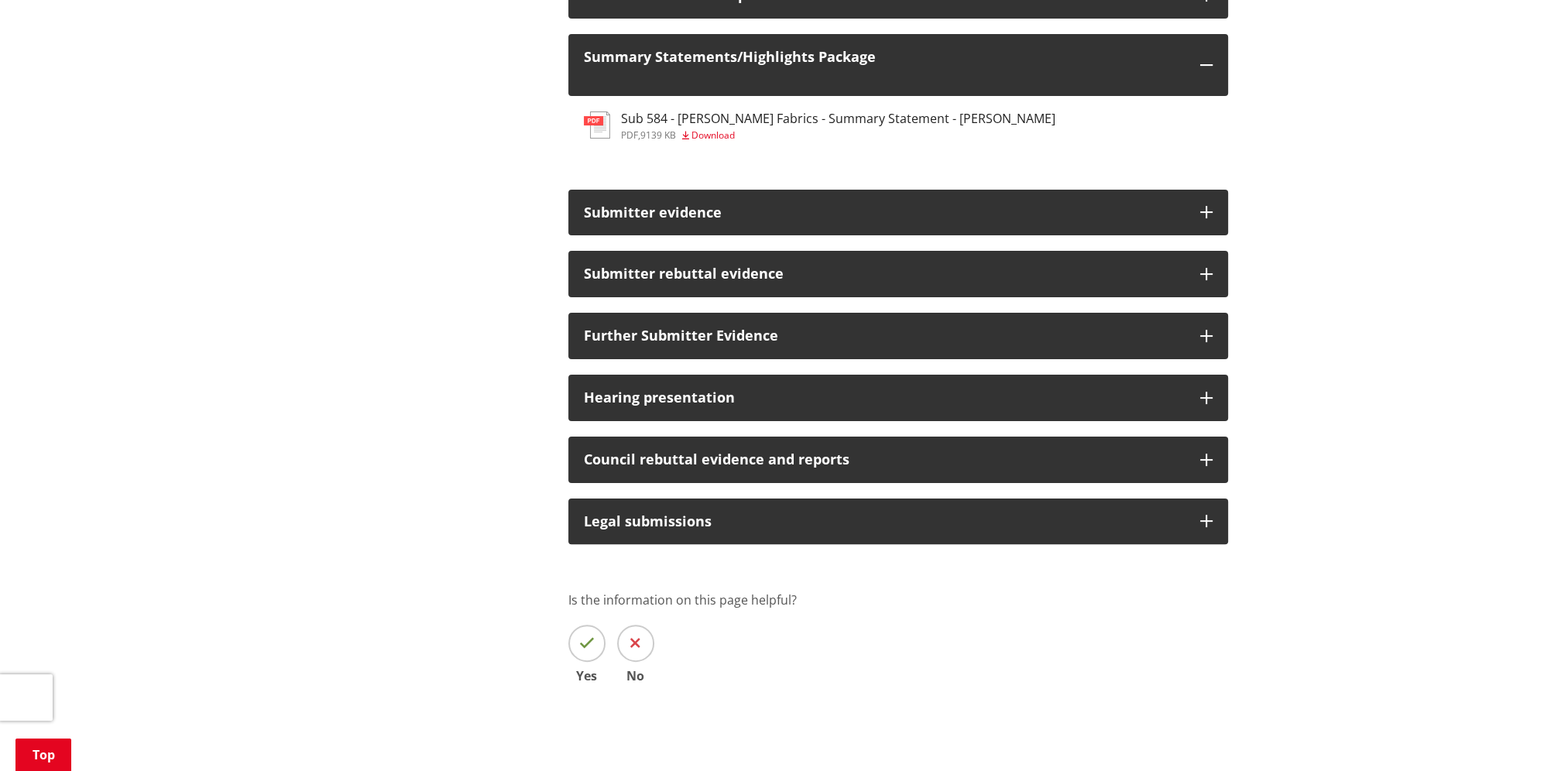
click at [841, 498] on div "Hearing schedule pdf Hearing 25 - [GEOGRAPHIC_DATA] pdf , 127 KB Download Heari…" at bounding box center [898, 288] width 683 height 881
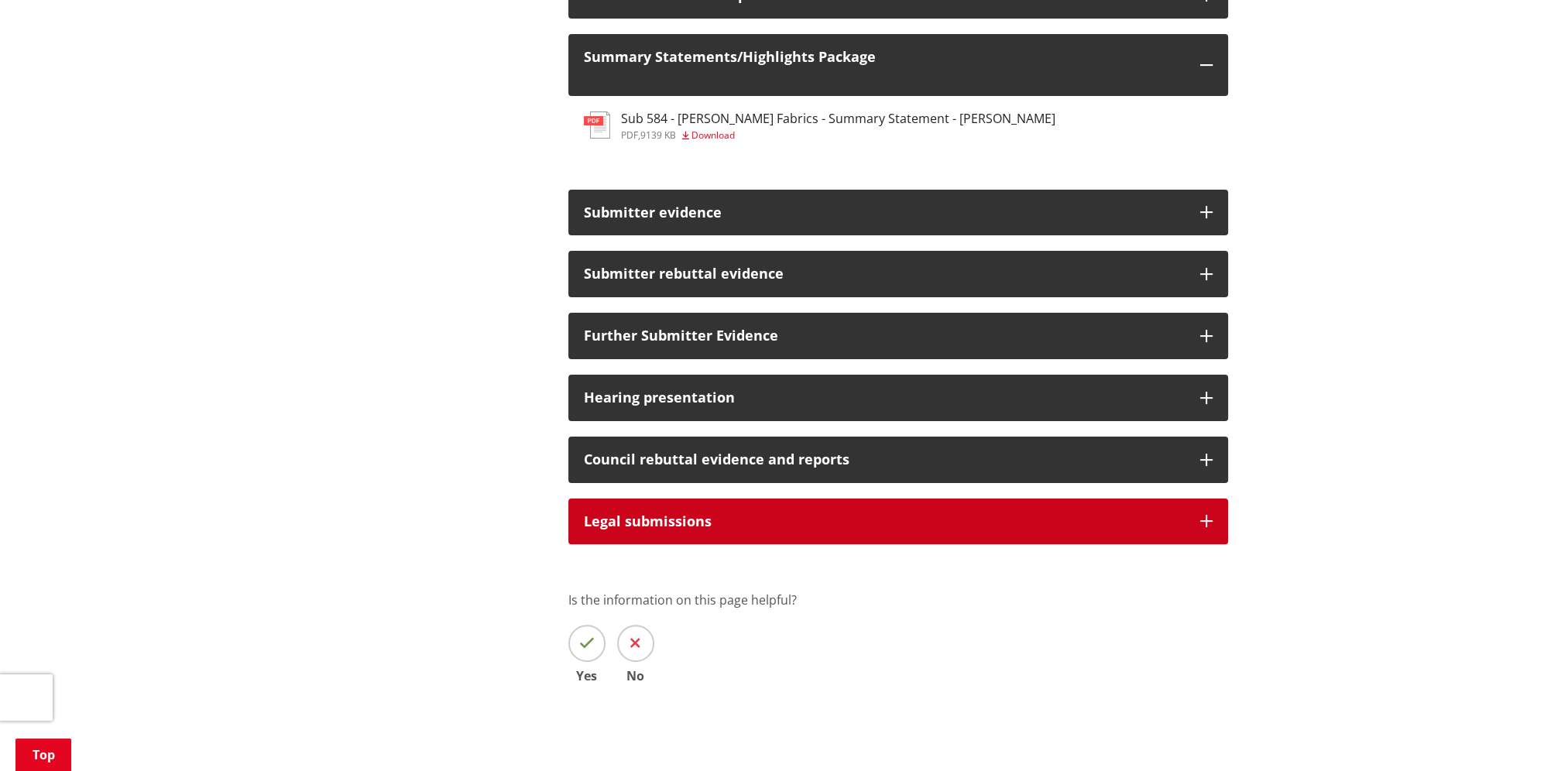
click at [840, 509] on button "Legal submissions" at bounding box center [898, 522] width 660 height 47
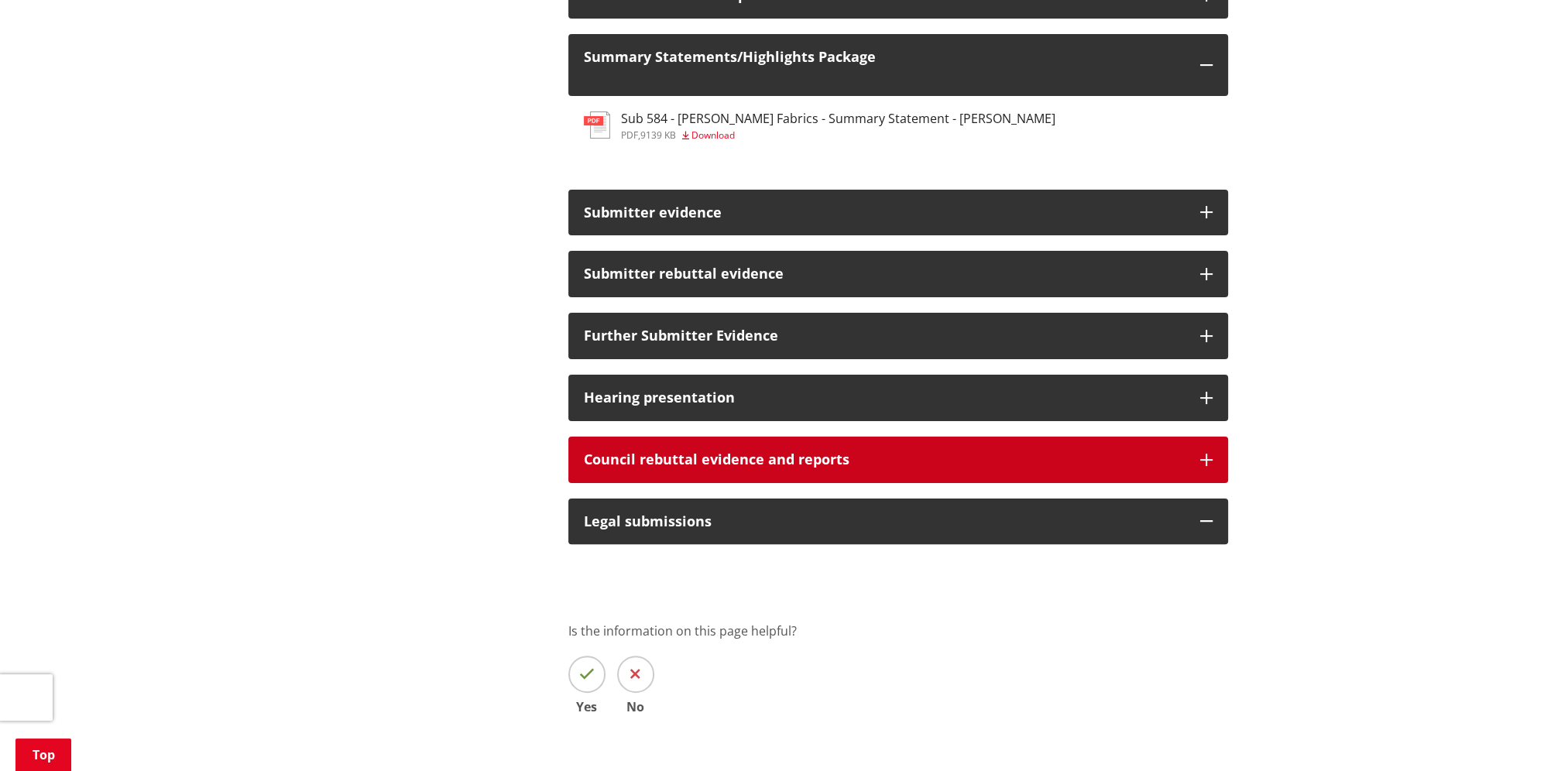
click at [836, 463] on h3 "Council rebuttal evidence and reports" at bounding box center [884, 460] width 601 height 16
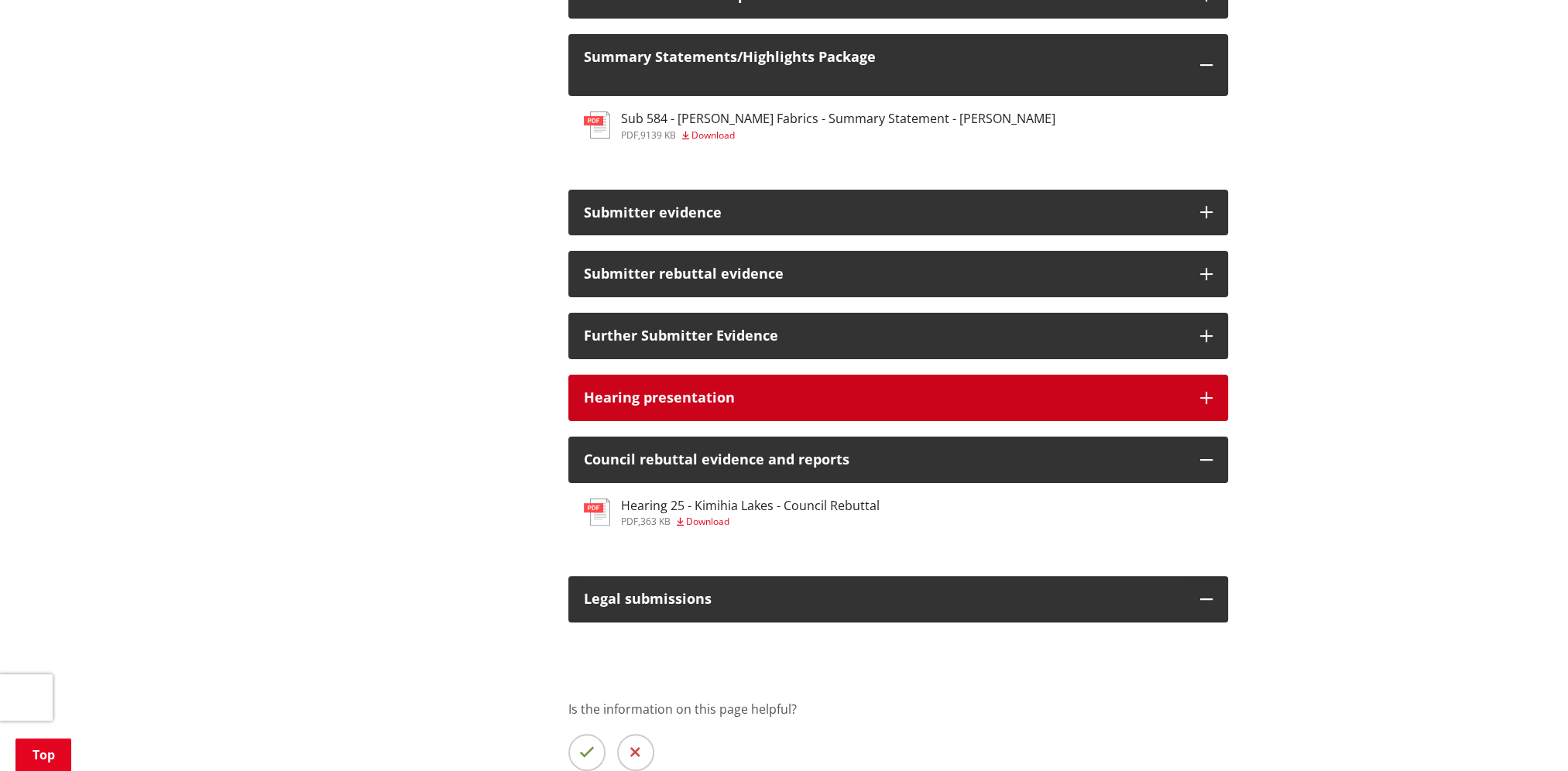
click at [830, 414] on button "Hearing presentation" at bounding box center [898, 398] width 660 height 47
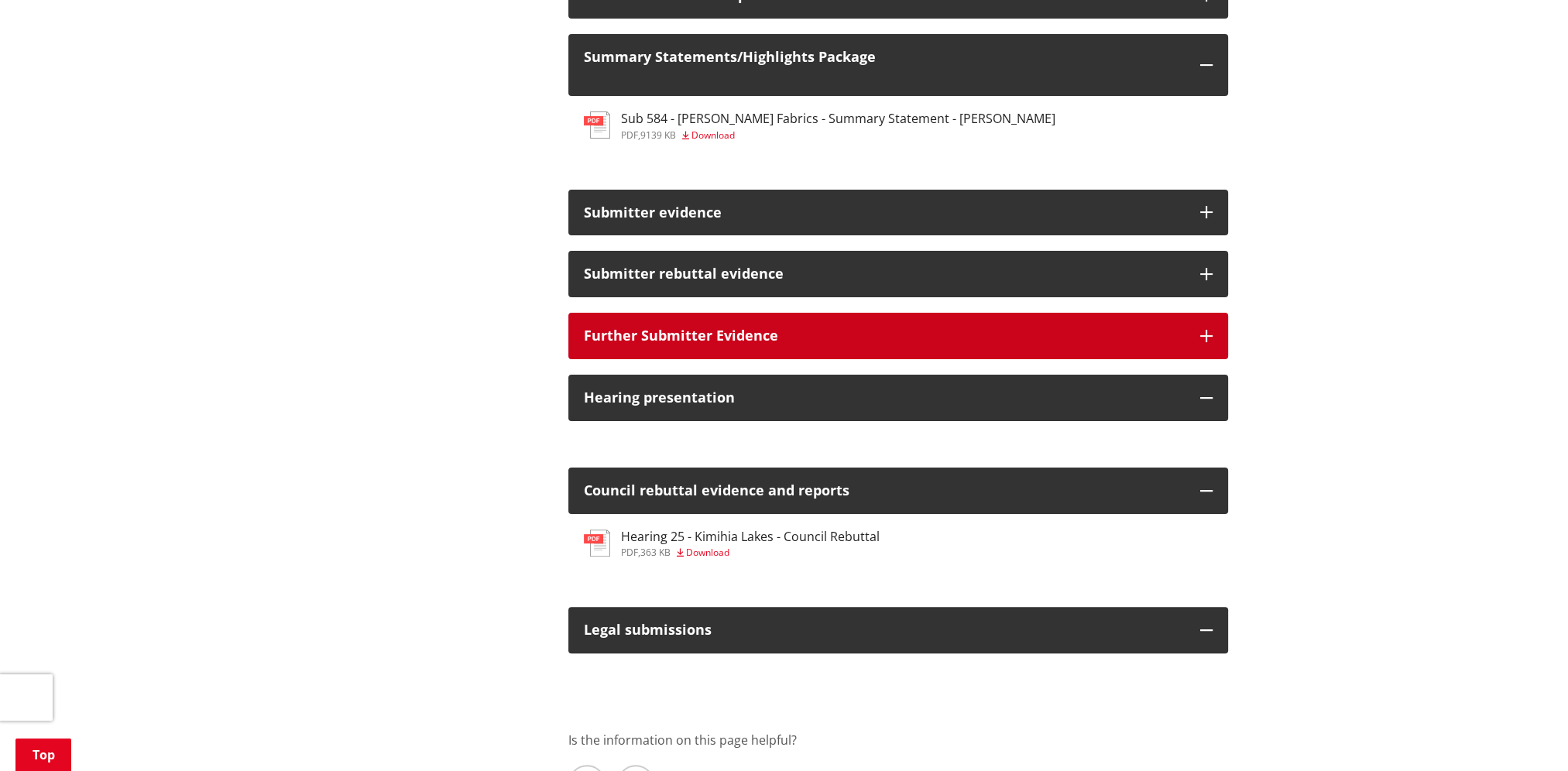
click at [866, 341] on h3 "Further Submitter Evidence" at bounding box center [884, 336] width 601 height 16
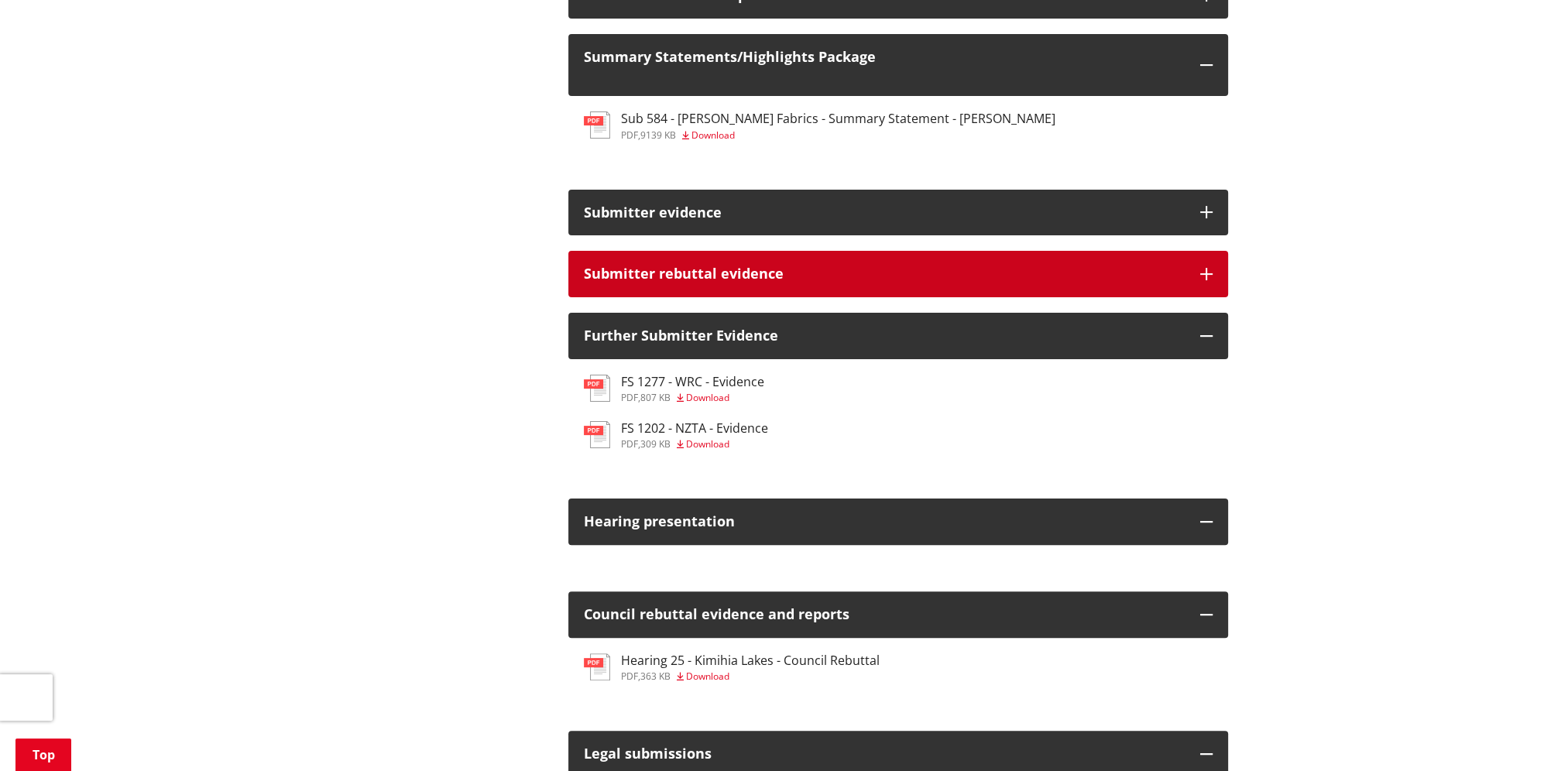
click at [831, 278] on h3 "Submitter rebuttal evidence" at bounding box center [884, 274] width 601 height 16
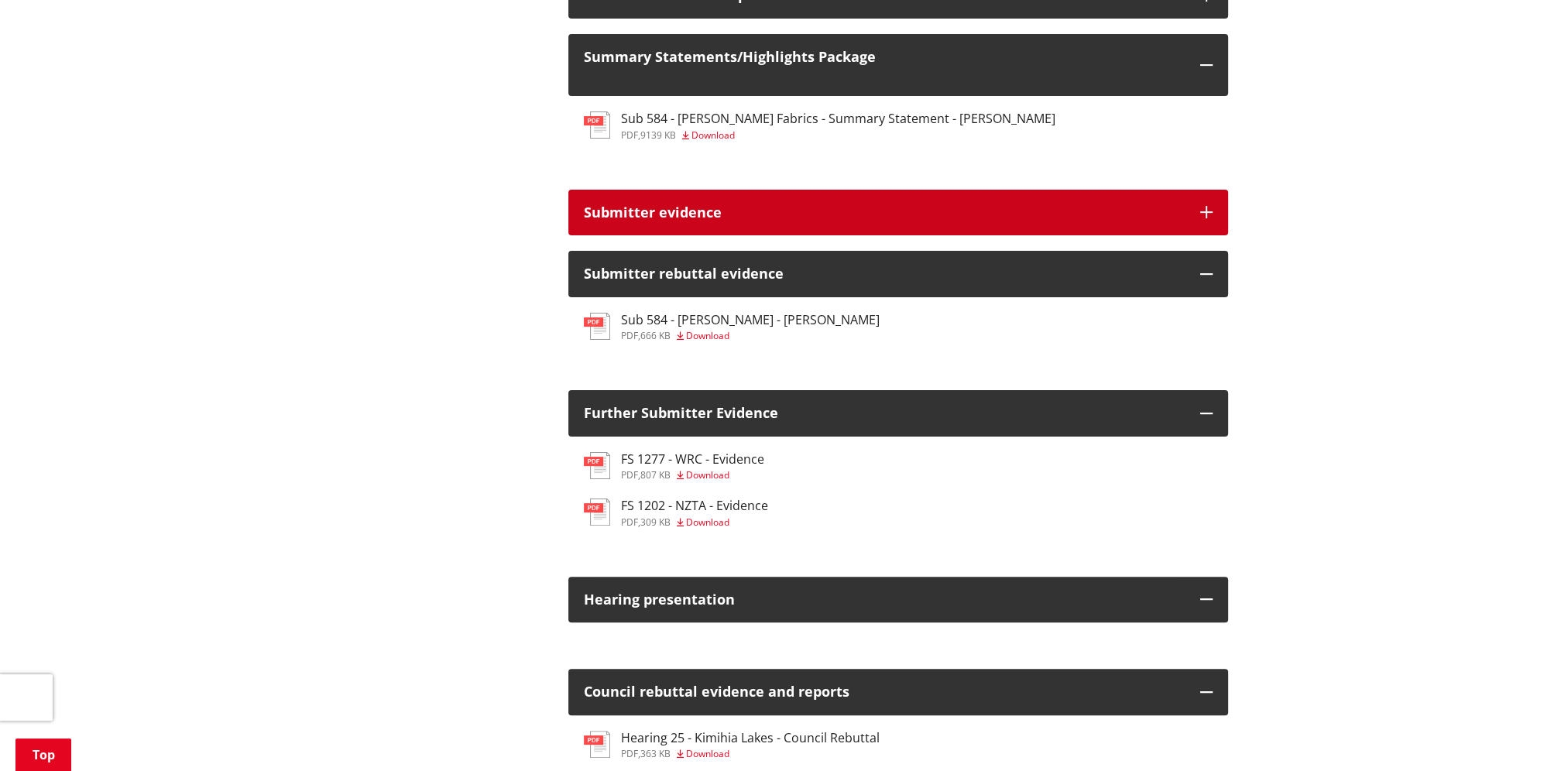
click at [886, 219] on h3 "Submitter evidence" at bounding box center [884, 212] width 601 height 16
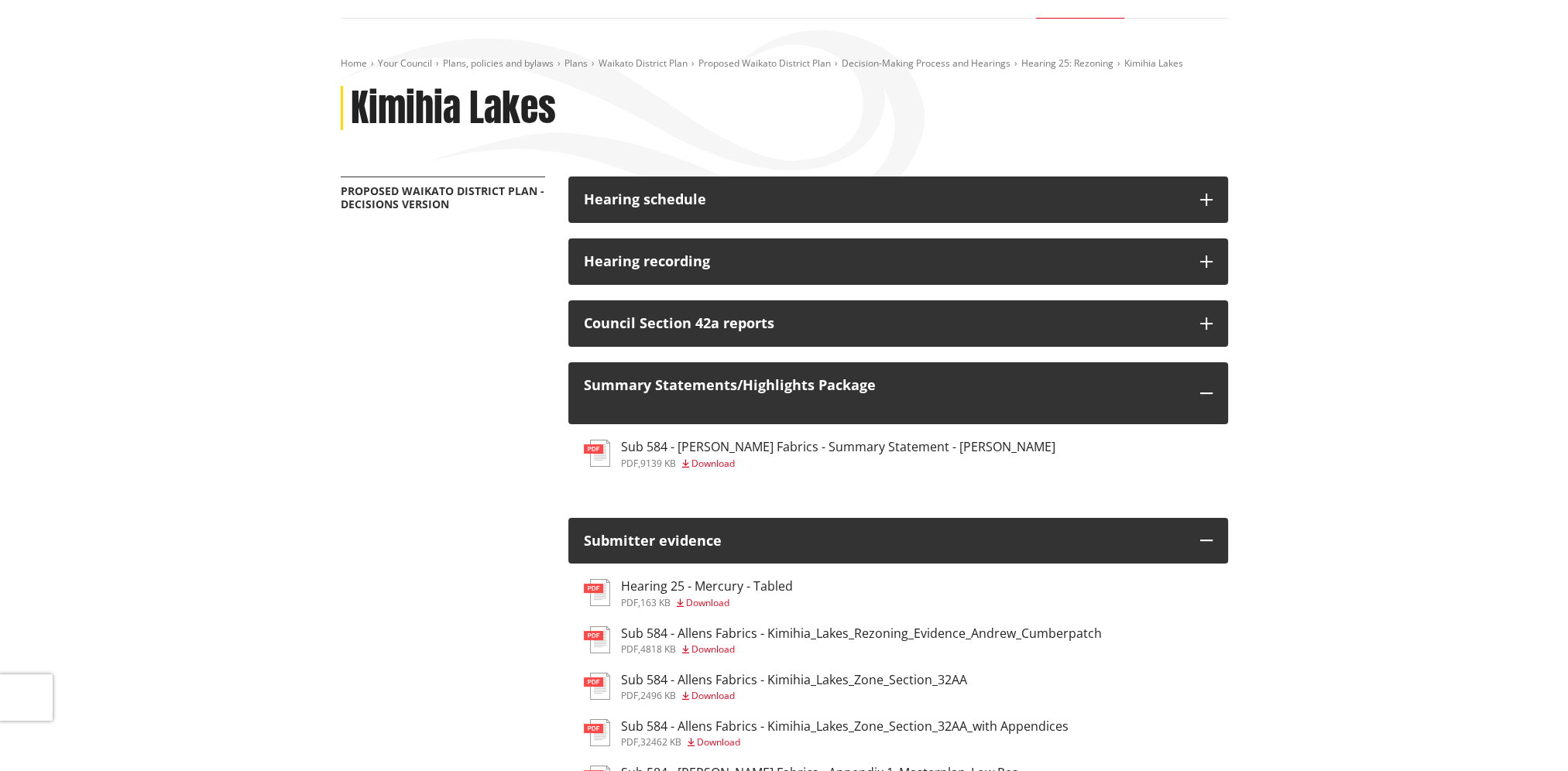
scroll to position [78, 0]
